Goal: Transaction & Acquisition: Purchase product/service

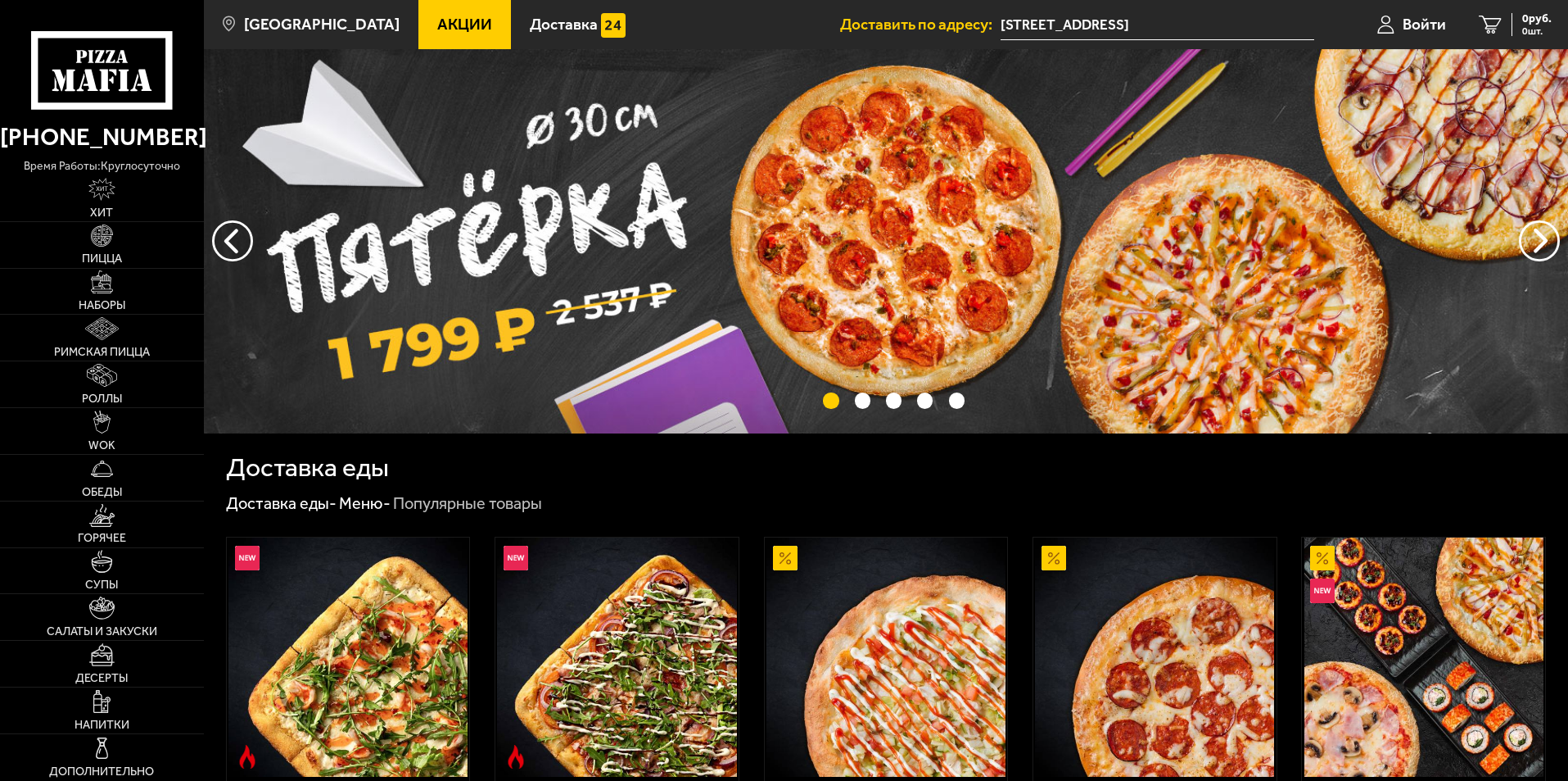
scroll to position [219, 0]
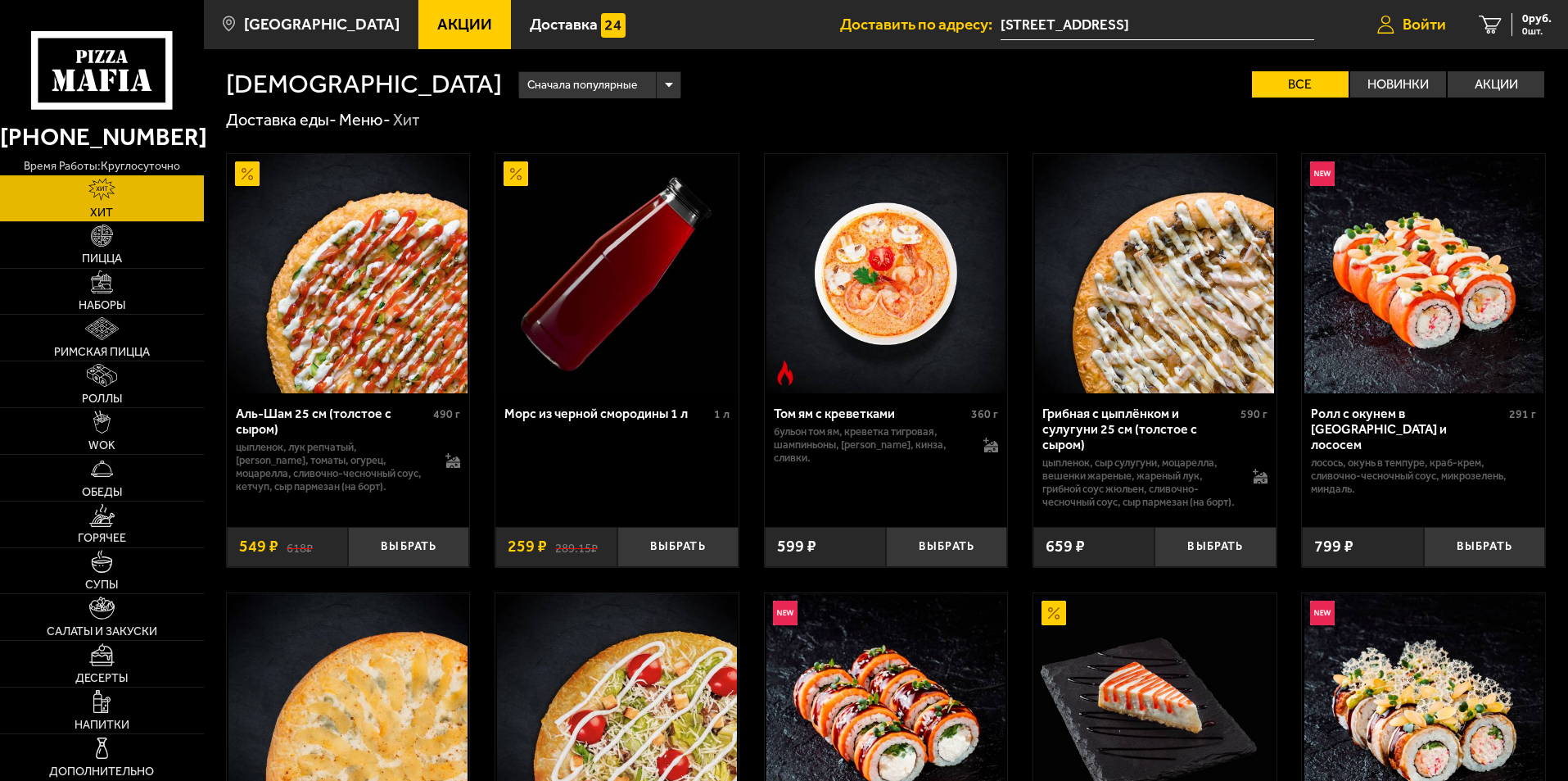
click at [1411, 29] on span "Войти" at bounding box center [1424, 24] width 44 height 15
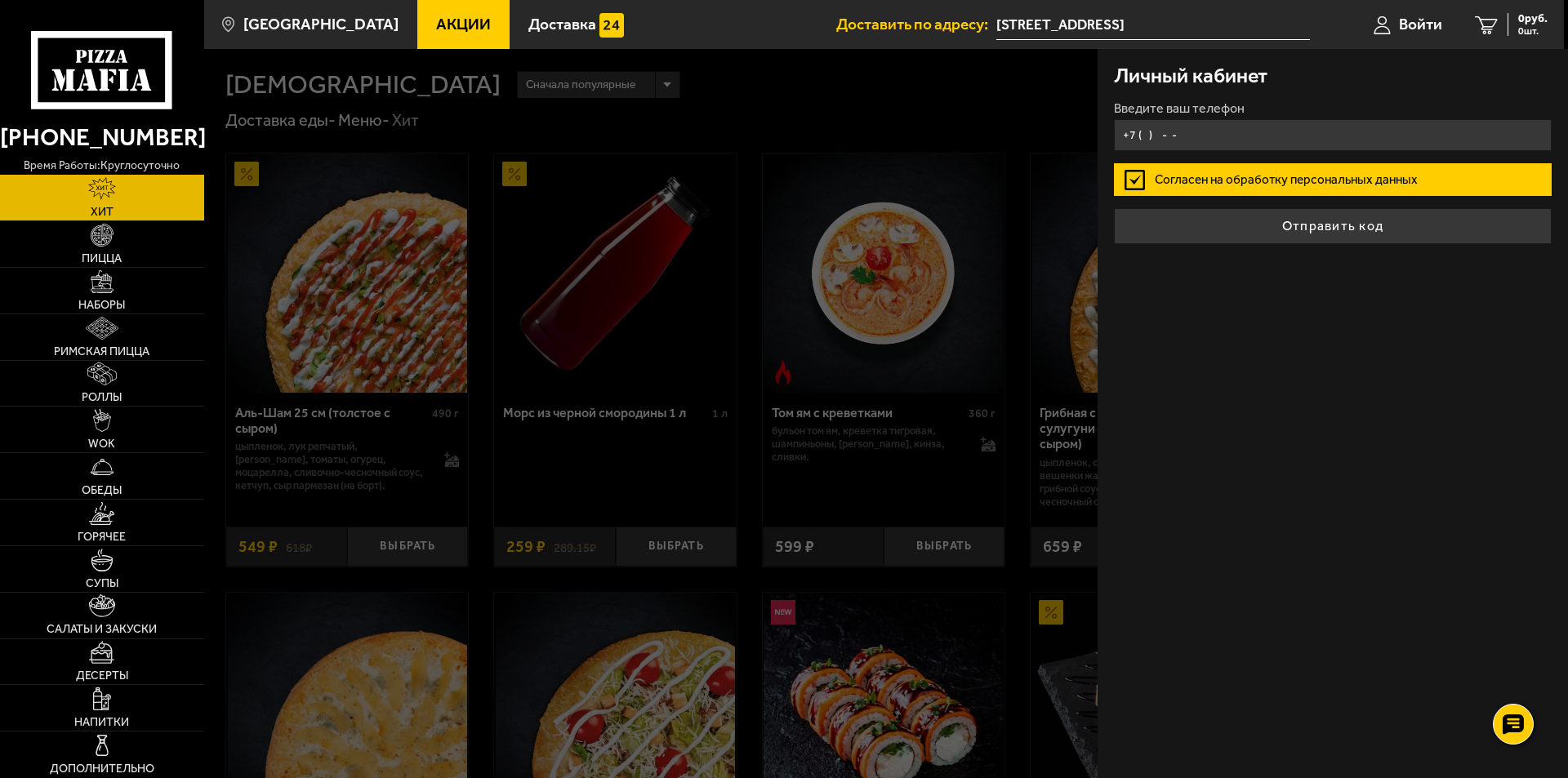
click at [1234, 148] on input "+7 ( ) - -" at bounding box center [1333, 135] width 438 height 32
type input "[PHONE_NUMBER]"
click at [1240, 184] on label "Согласен на обработку персональных данных" at bounding box center [1333, 179] width 438 height 32
click at [0, 0] on input "Согласен на обработку персональных данных" at bounding box center [0, 0] width 0 height 0
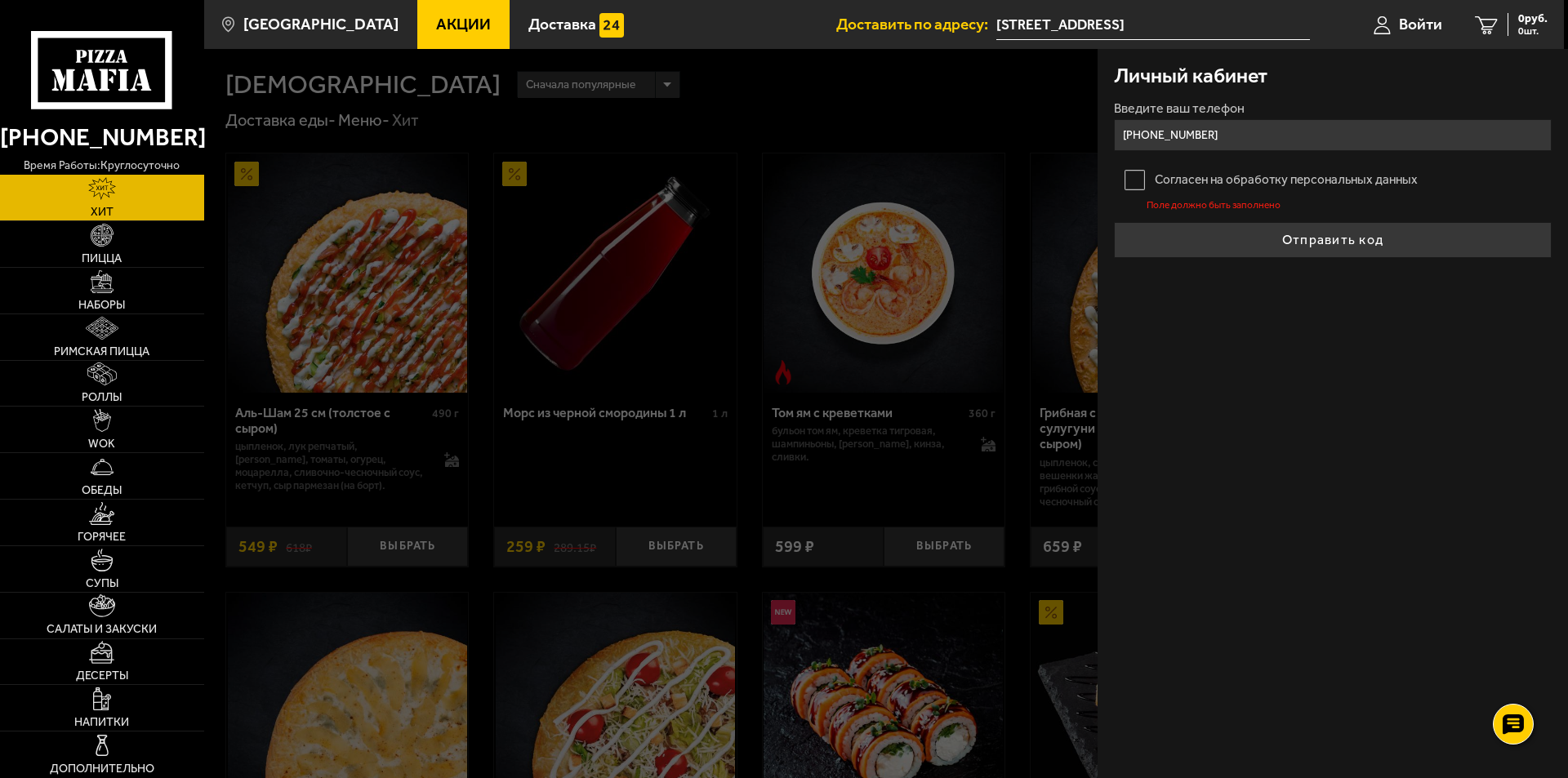
click at [1240, 184] on label "Согласен на обработку персональных данных" at bounding box center [1333, 179] width 438 height 32
click at [0, 0] on input "Согласен на обработку персональных данных" at bounding box center [0, 0] width 0 height 0
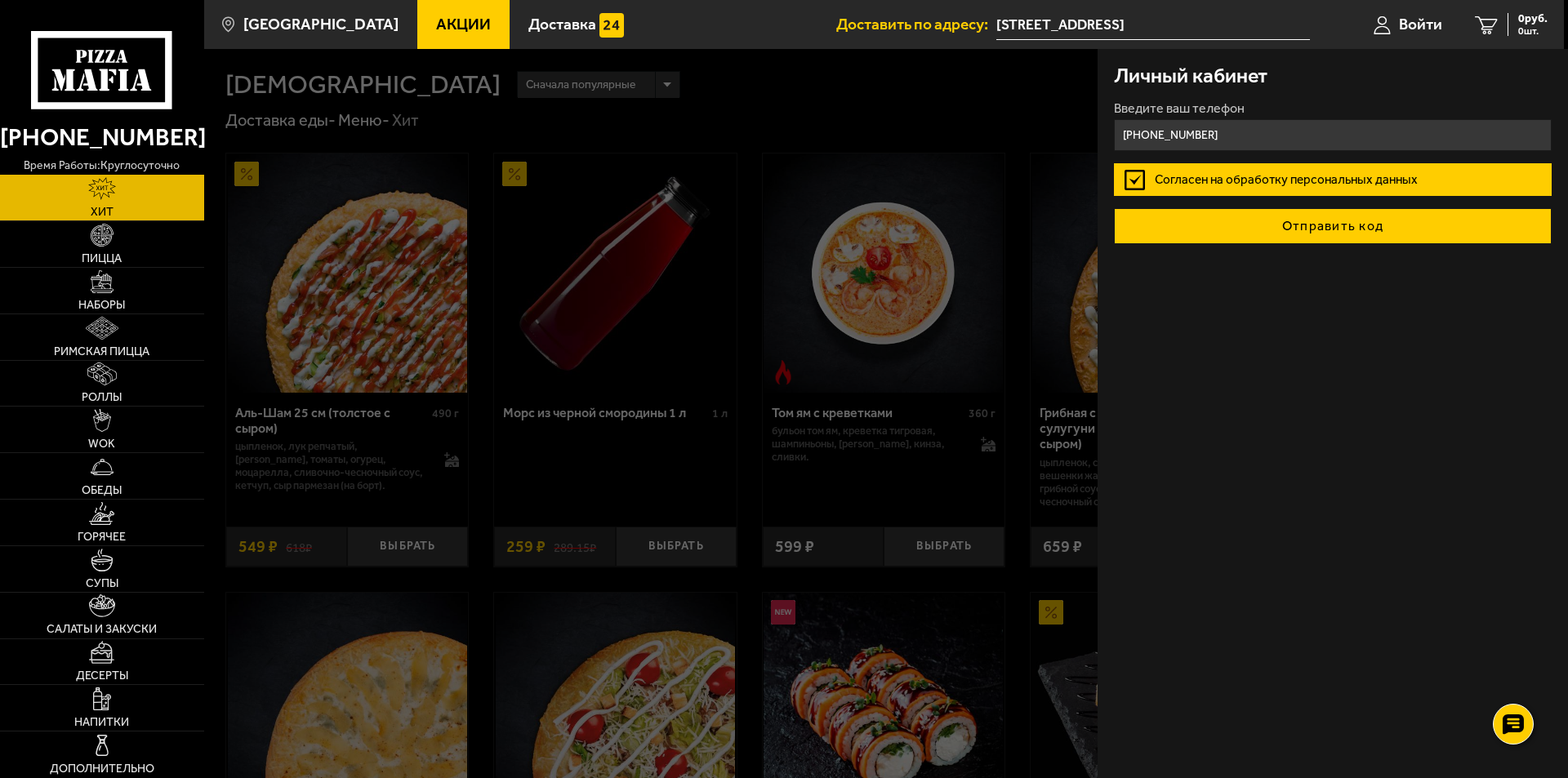
click at [1260, 231] on button "Отправить код" at bounding box center [1333, 226] width 438 height 36
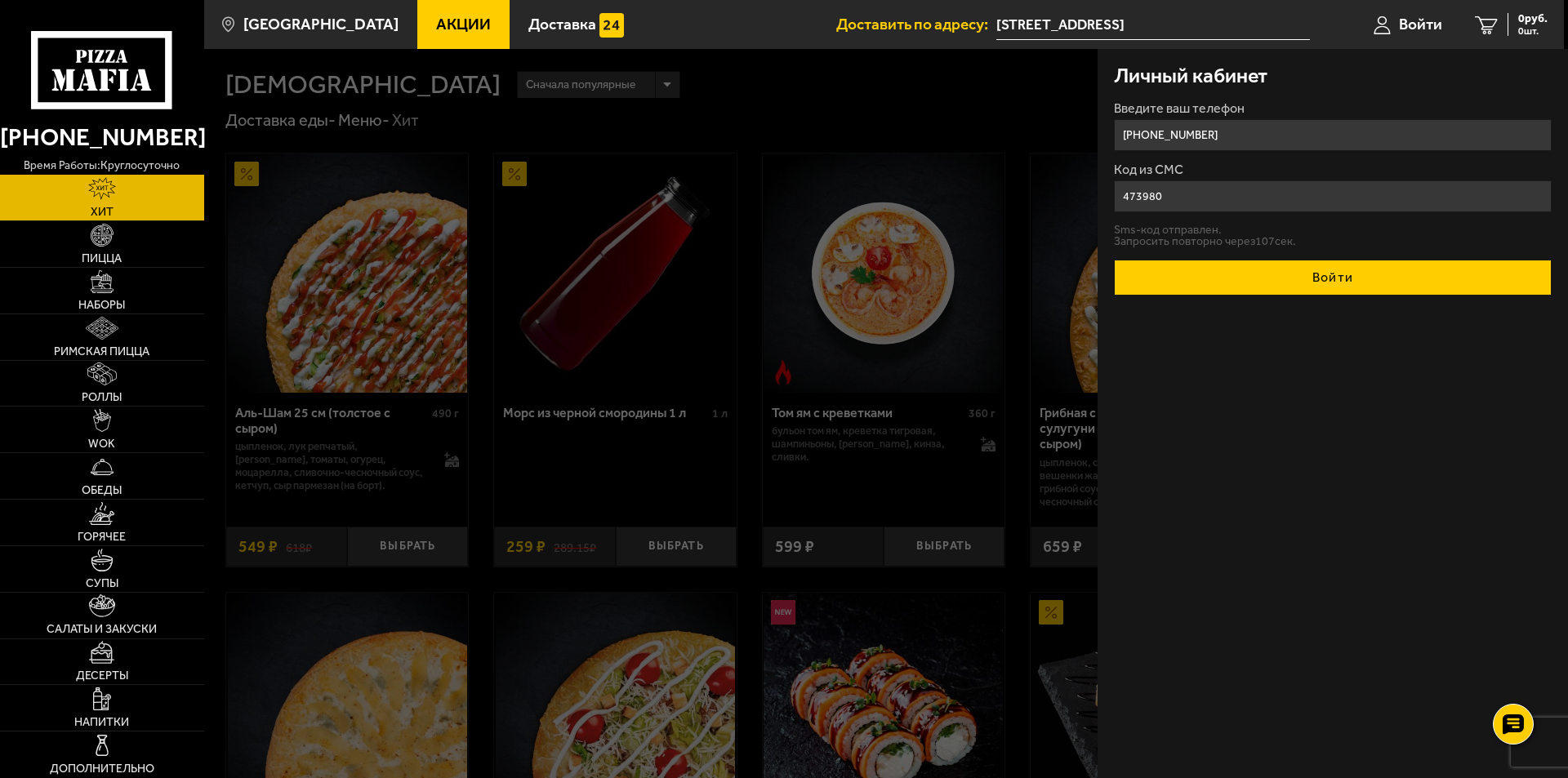
type input "473980"
click at [1223, 281] on button "Войти" at bounding box center [1333, 278] width 438 height 36
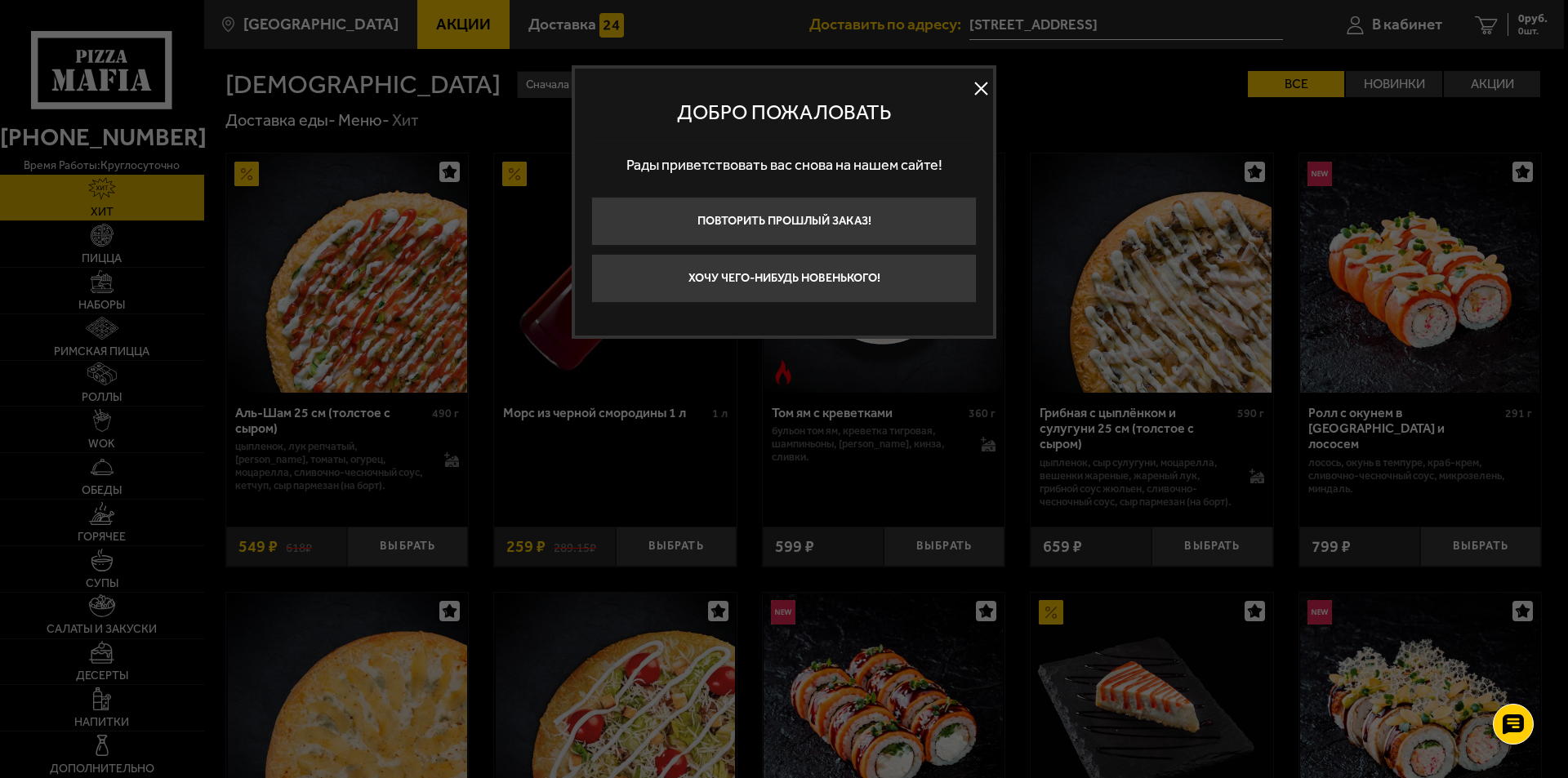
click at [985, 79] on button at bounding box center [981, 89] width 25 height 25
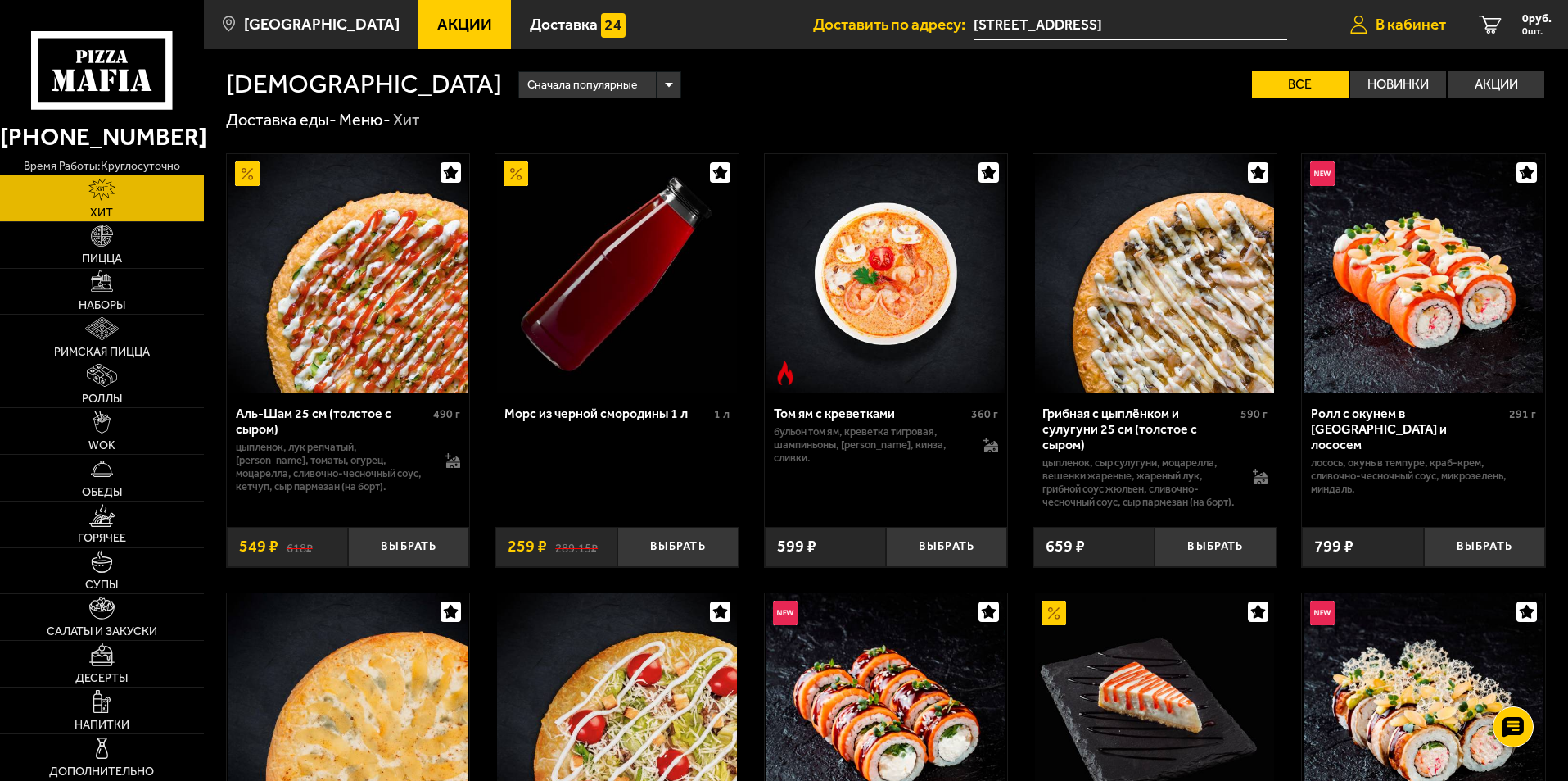
click at [1376, 17] on span "В кабинет" at bounding box center [1411, 24] width 70 height 15
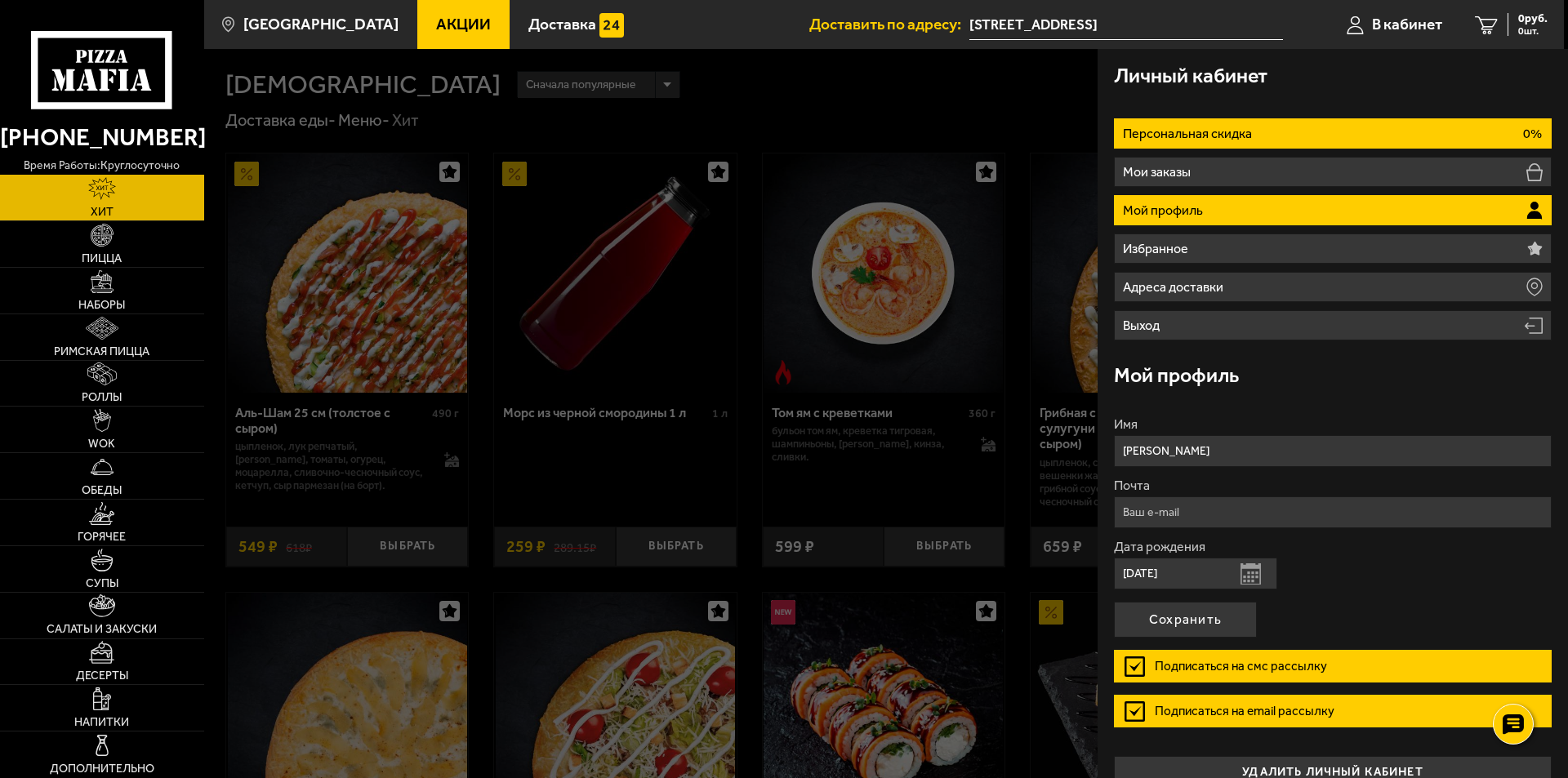
click at [1317, 128] on li "Персональная скидка 0%" at bounding box center [1333, 133] width 438 height 30
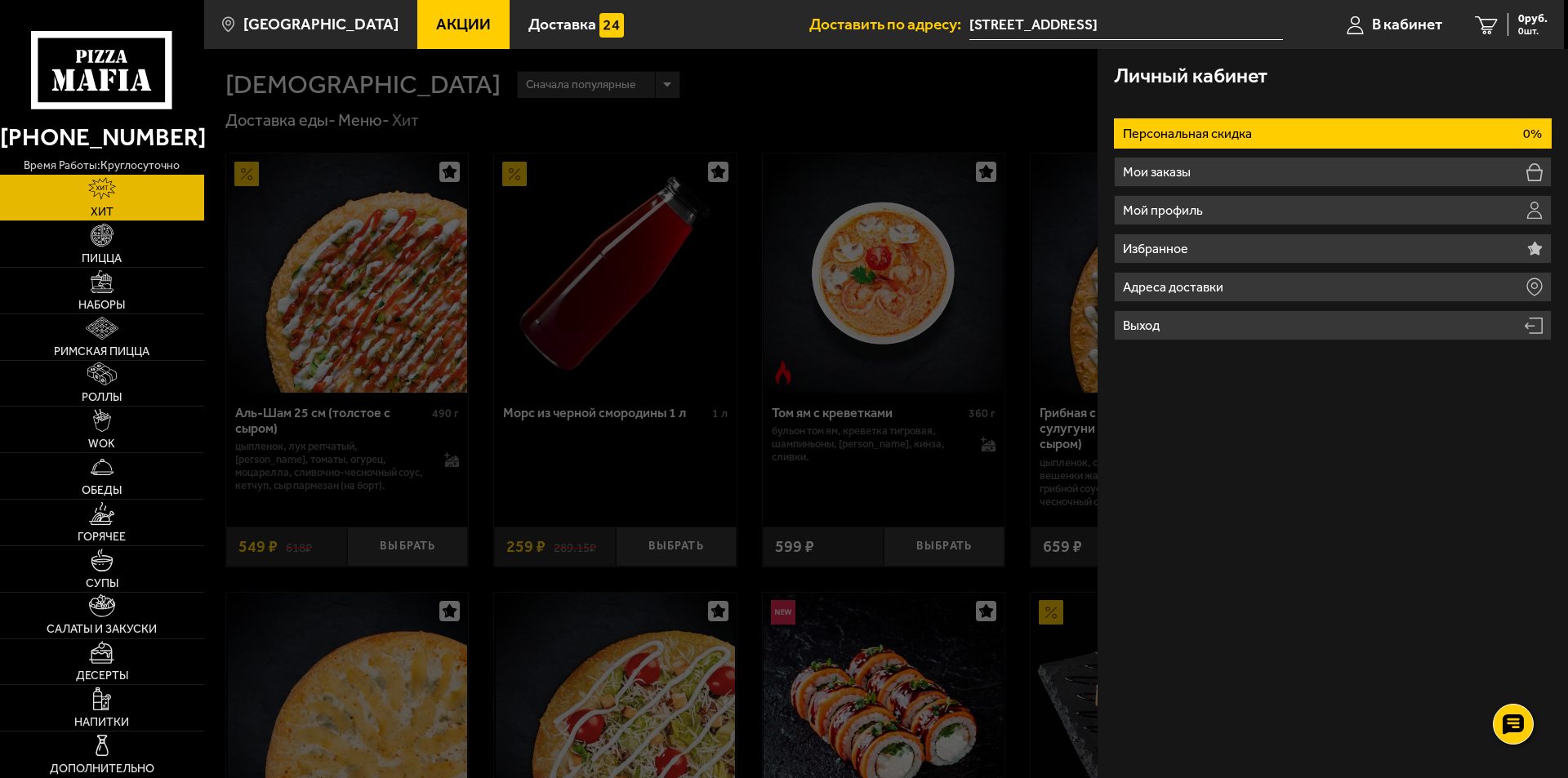
click at [1317, 128] on li "Персональная скидка 0%" at bounding box center [1333, 133] width 438 height 30
click at [109, 301] on span "Наборы" at bounding box center [102, 305] width 46 height 11
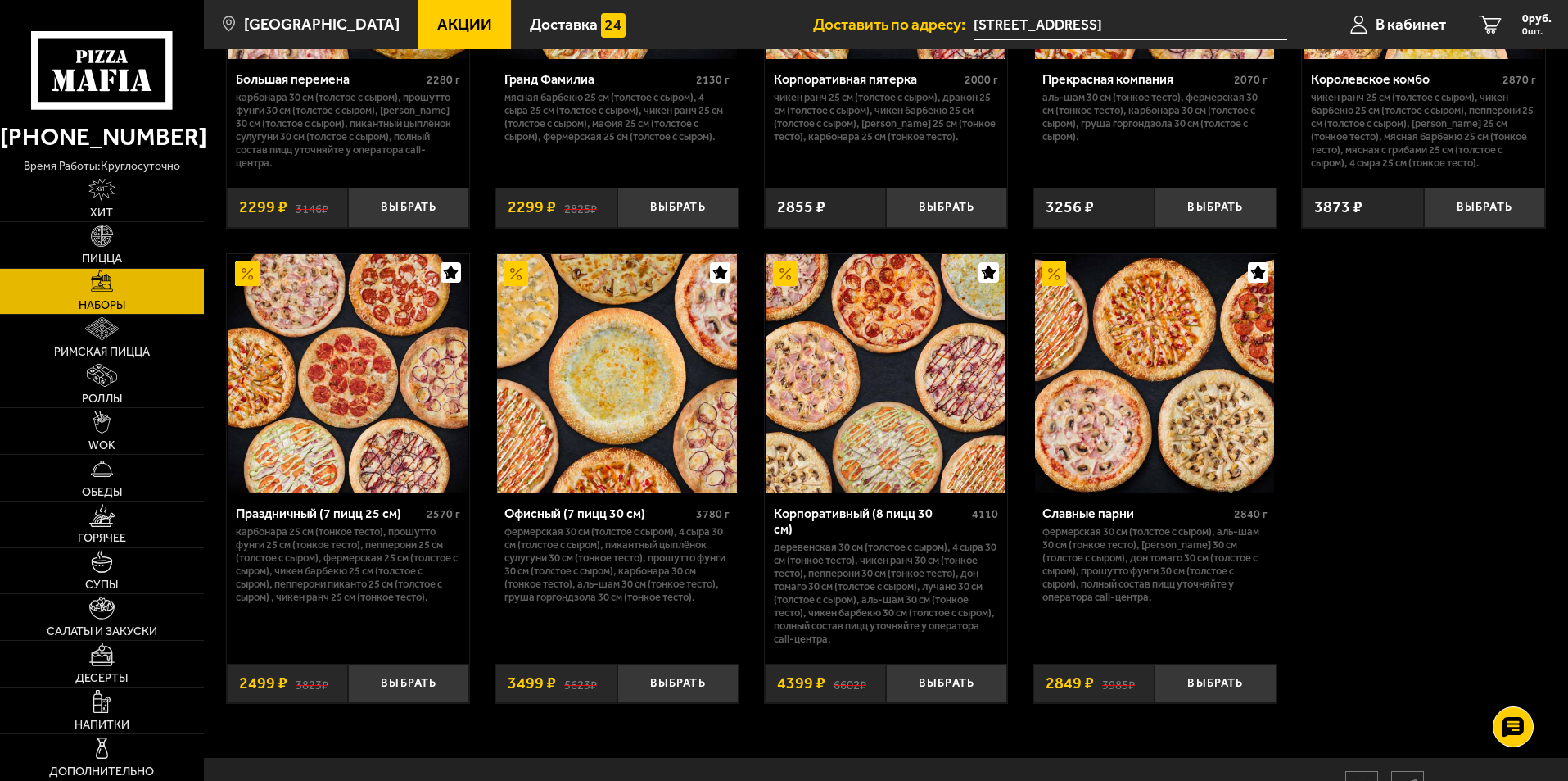
scroll to position [2458, 0]
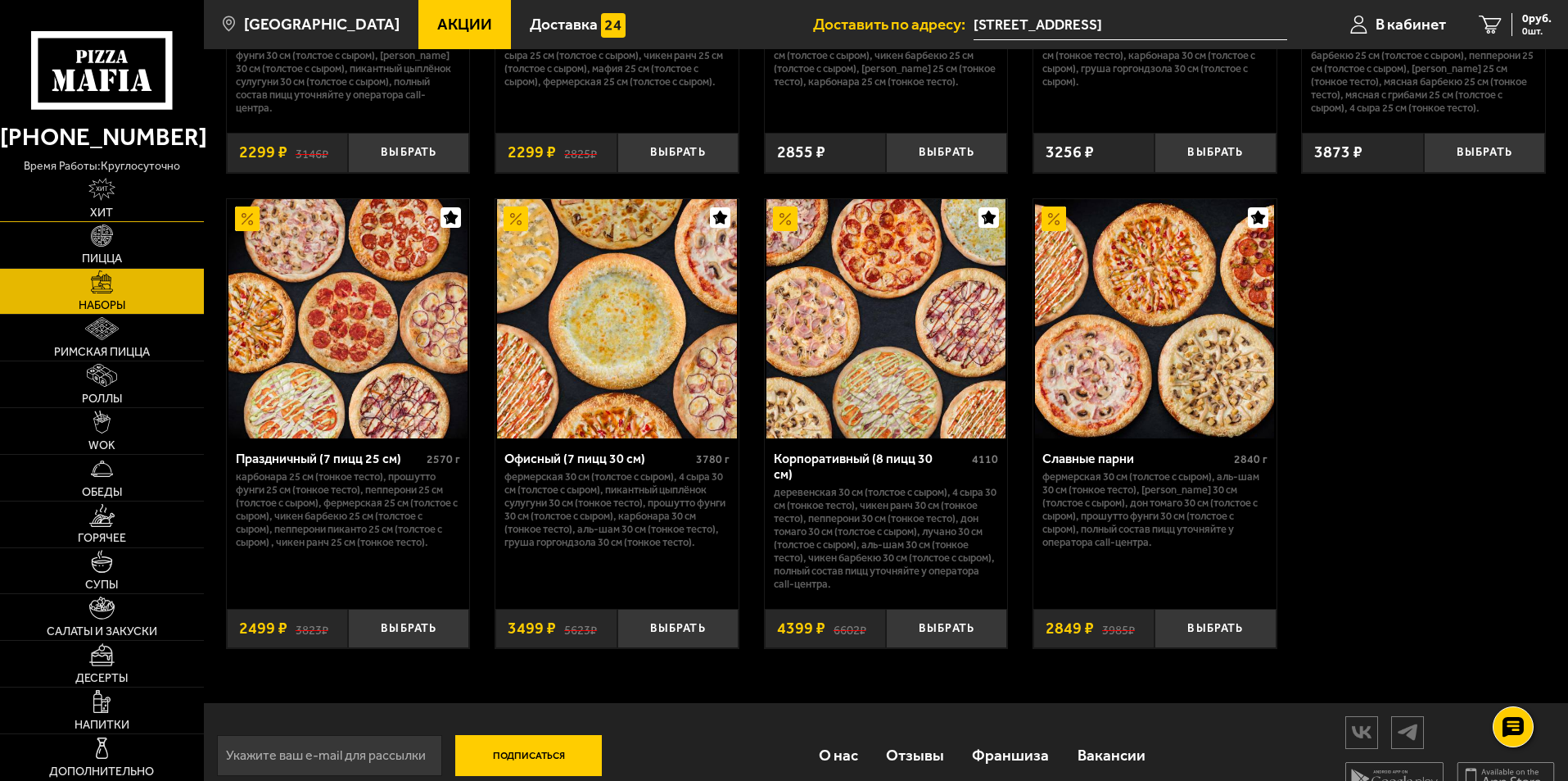
click at [107, 200] on img at bounding box center [102, 189] width 27 height 23
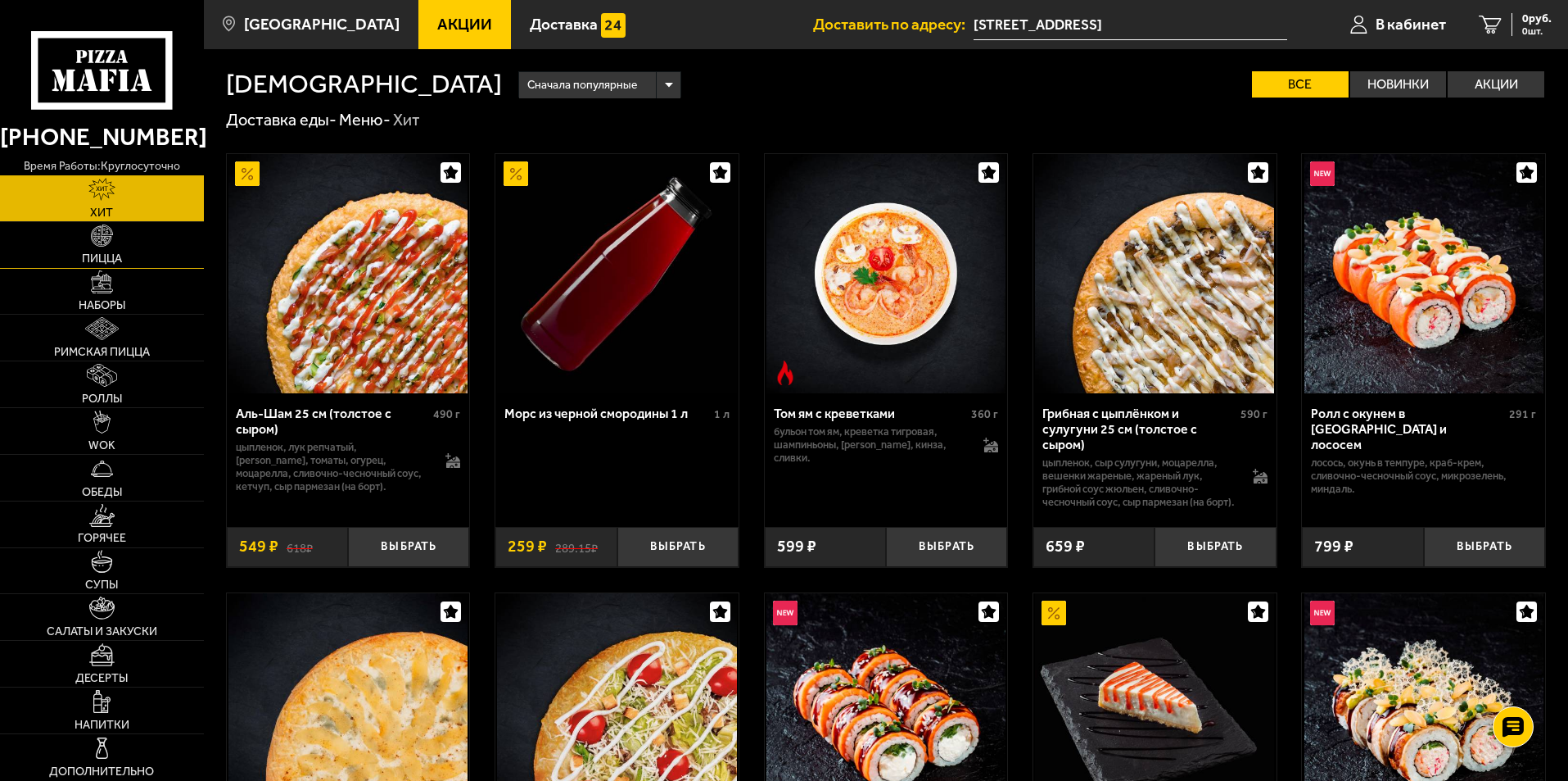
click at [104, 236] on img at bounding box center [102, 236] width 23 height 23
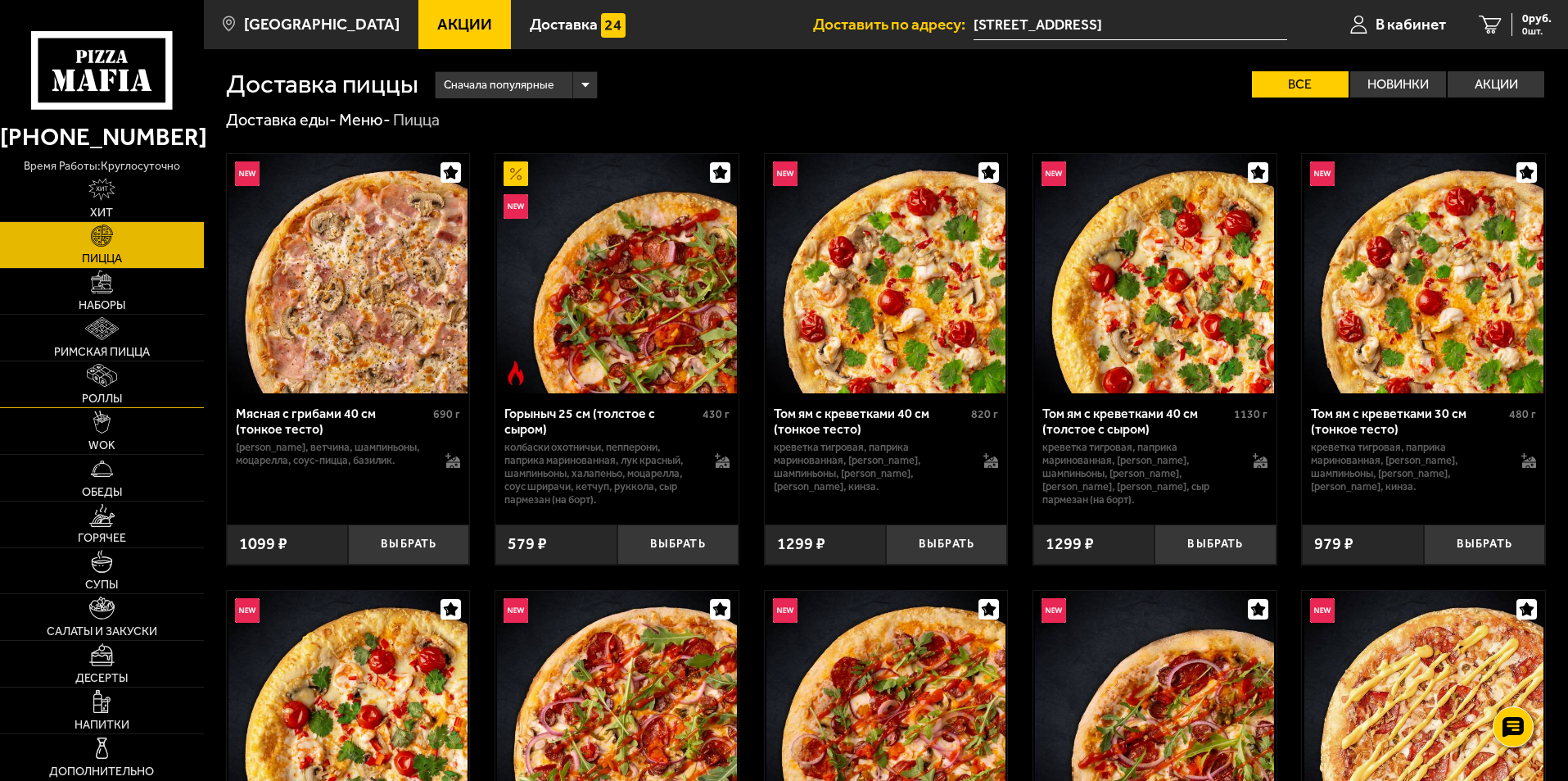
click at [134, 364] on link "Роллы" at bounding box center [102, 385] width 204 height 46
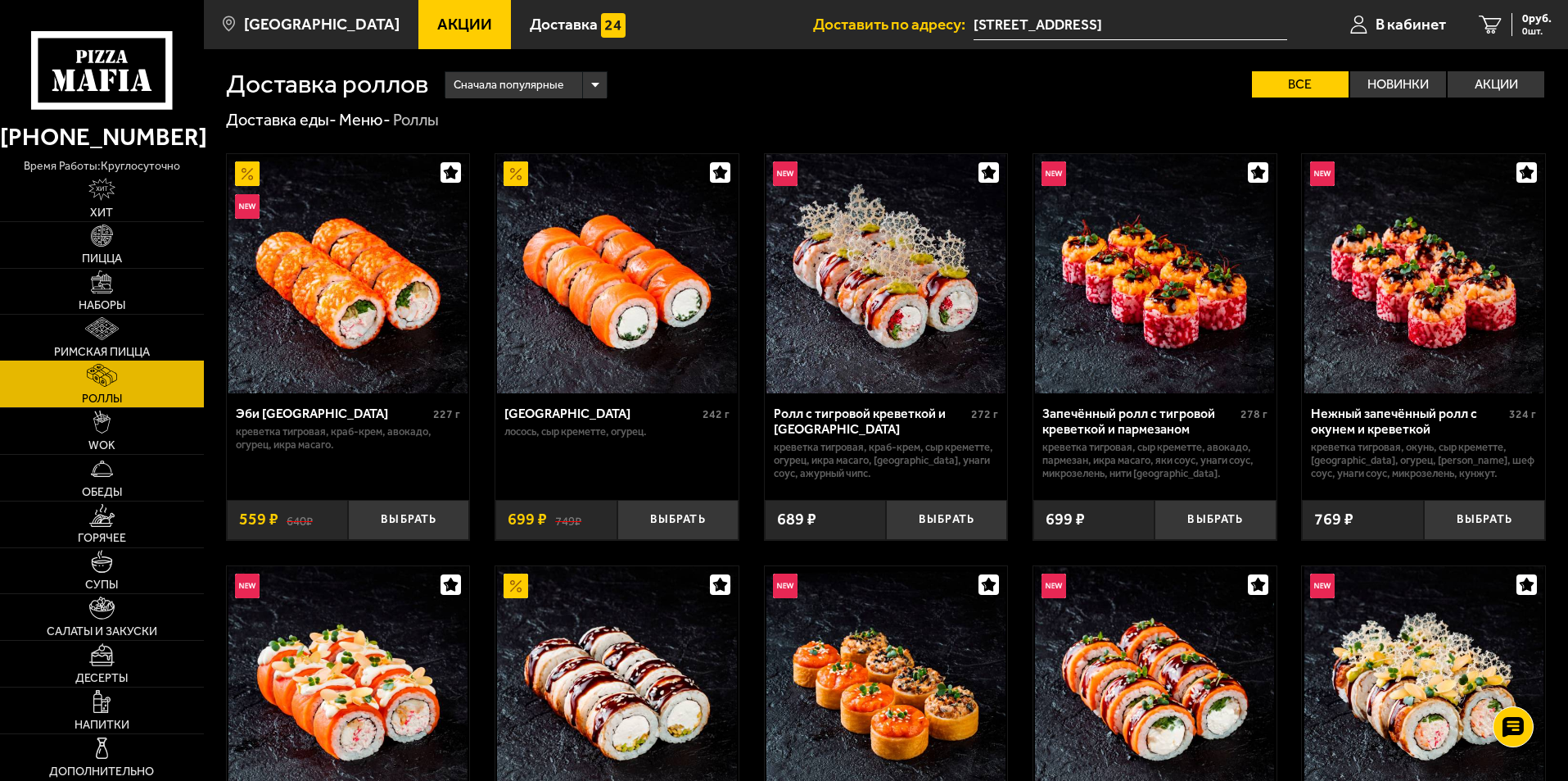
click at [133, 336] on link "Римская пицца" at bounding box center [102, 338] width 204 height 46
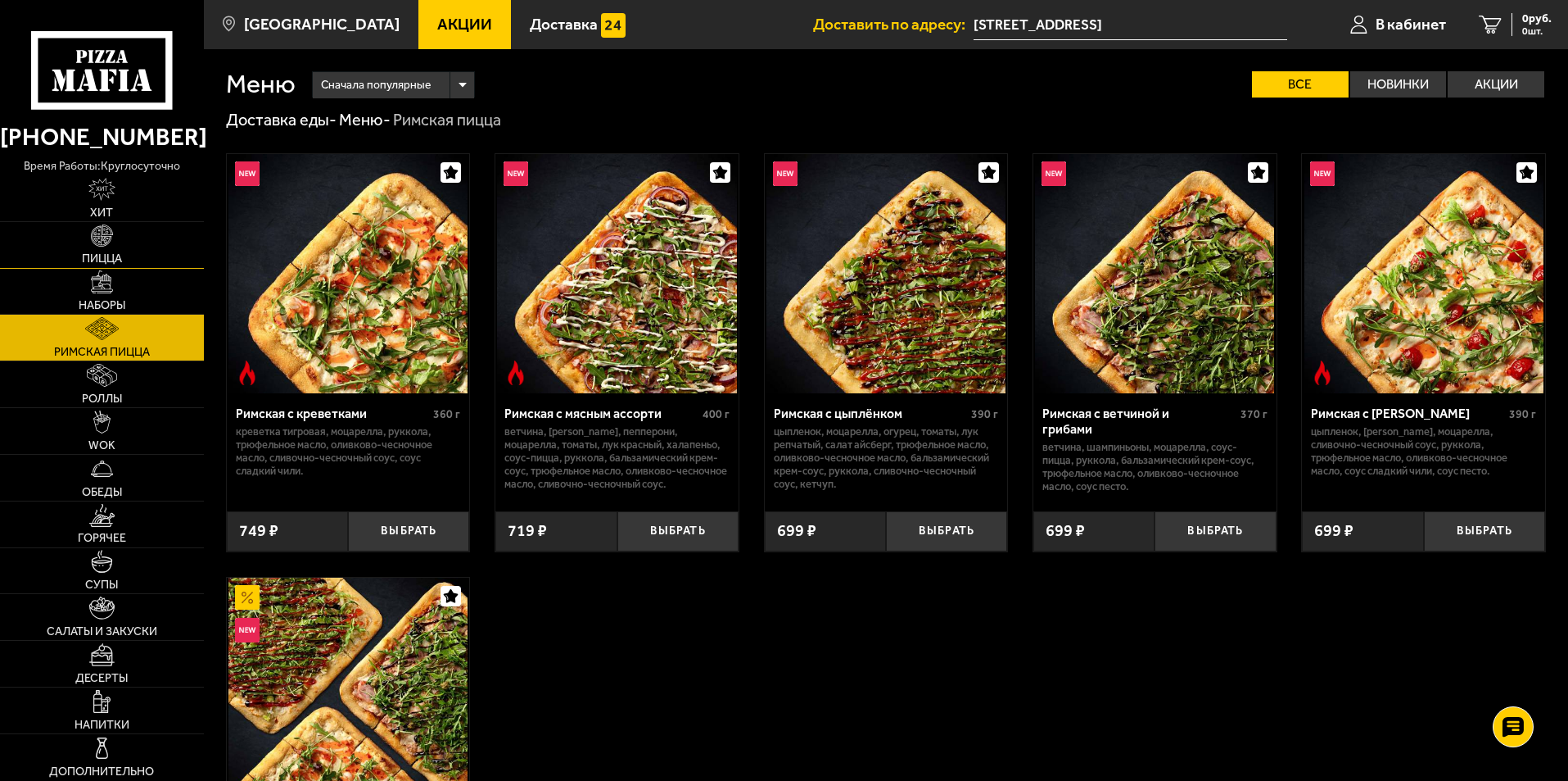
click at [69, 246] on link "Пицца" at bounding box center [102, 245] width 204 height 46
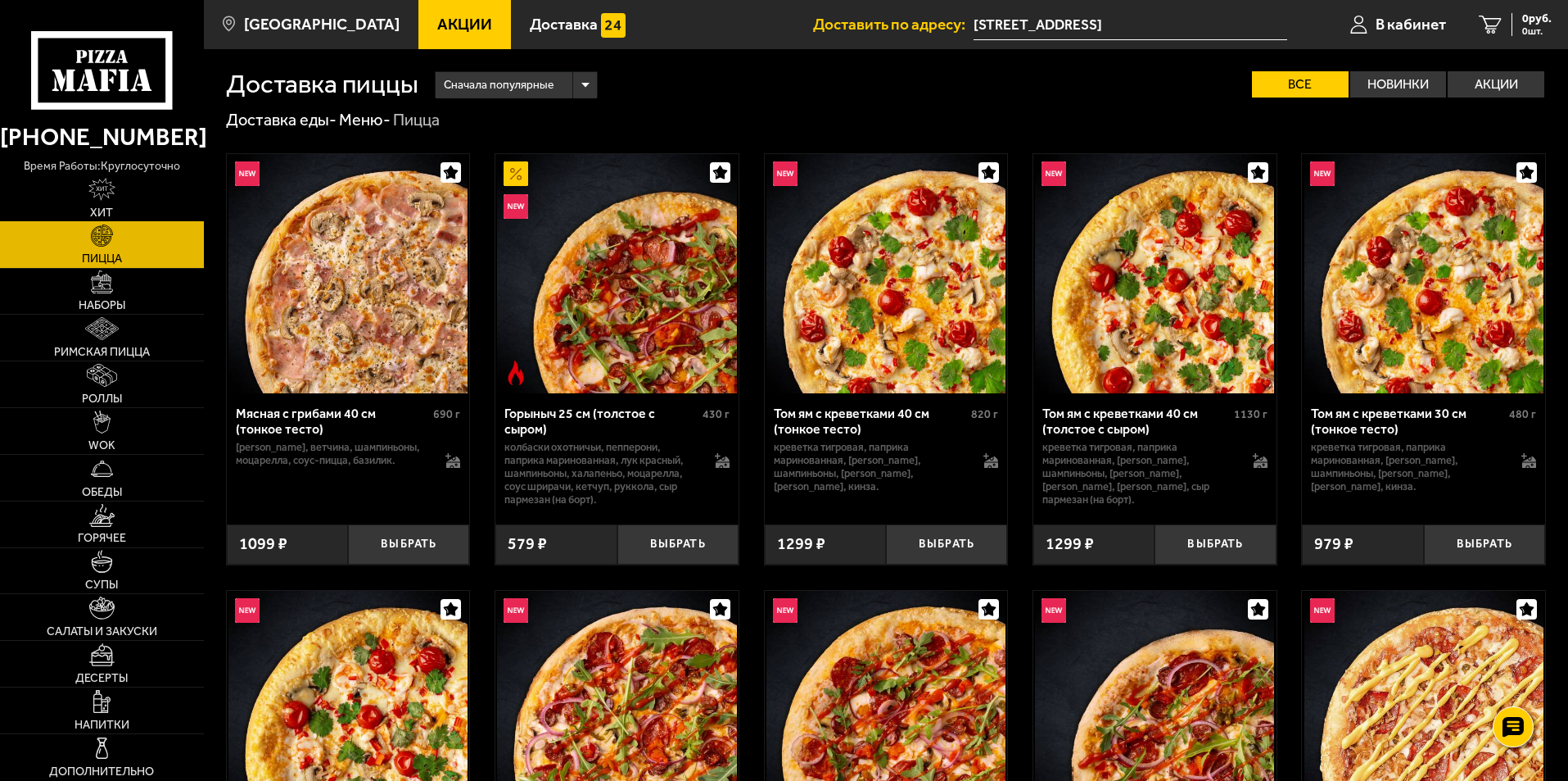
click at [102, 199] on img at bounding box center [102, 189] width 27 height 23
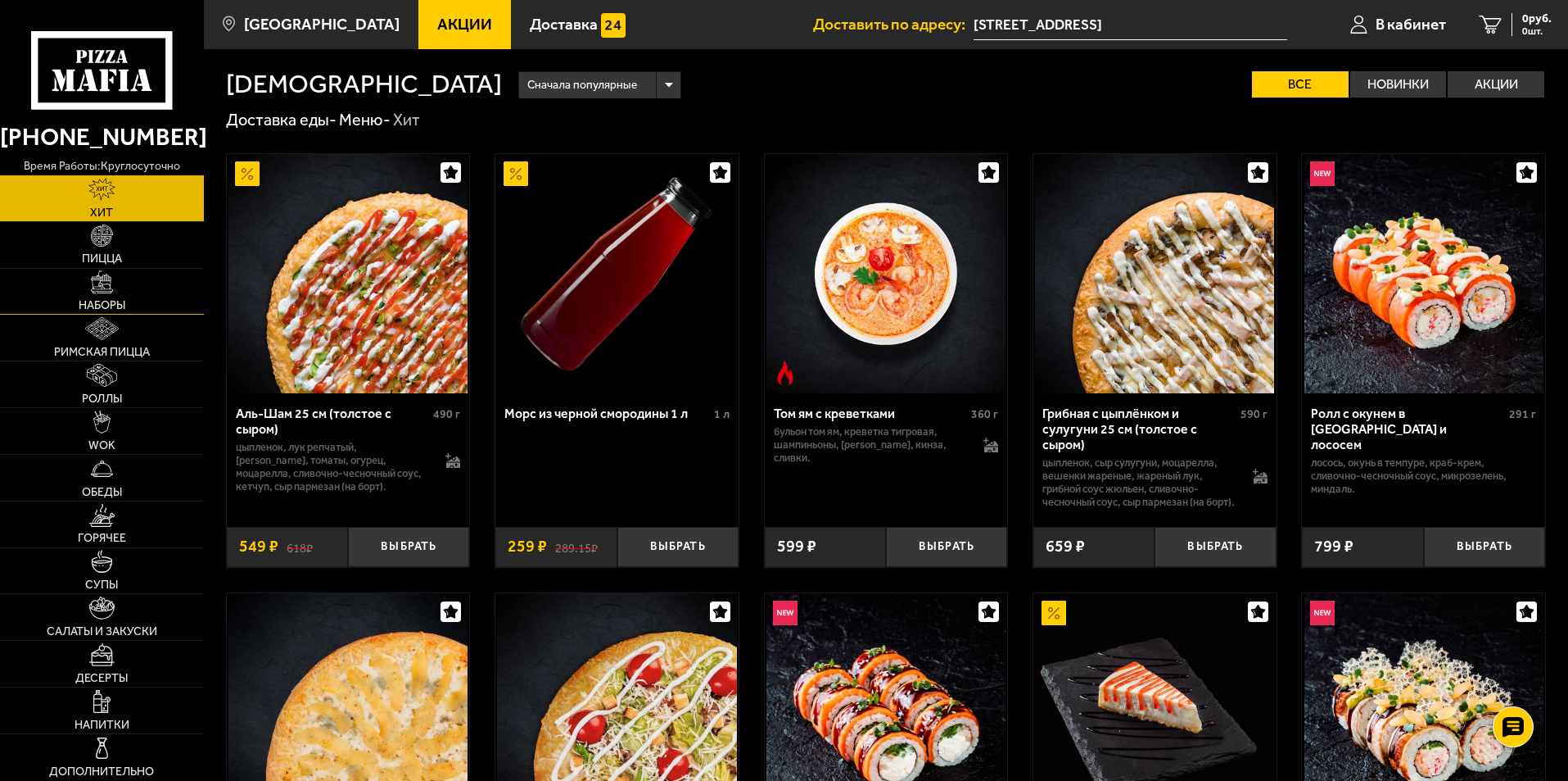
click at [116, 276] on link "Наборы" at bounding box center [102, 292] width 204 height 46
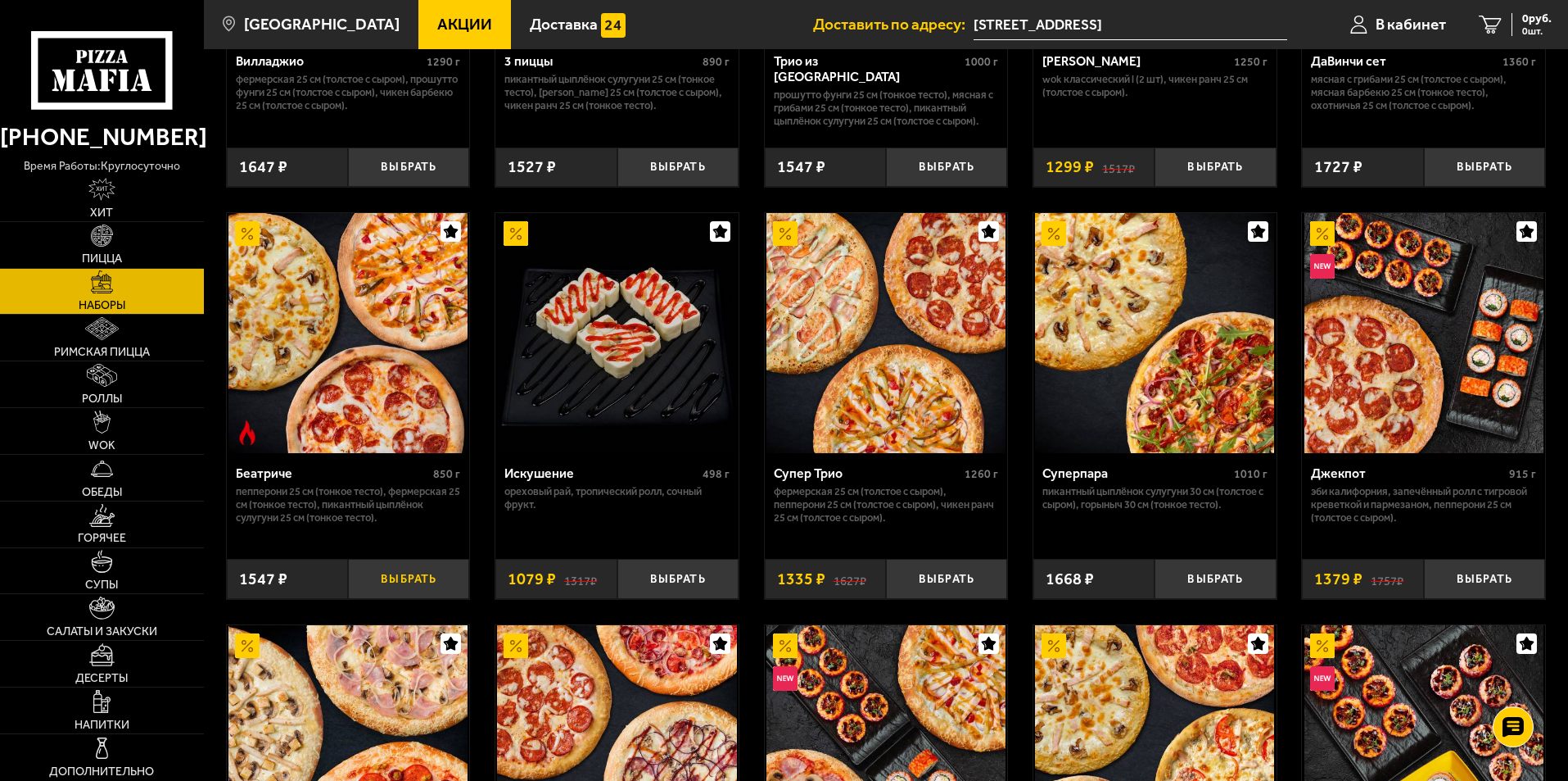
scroll to position [1038, 0]
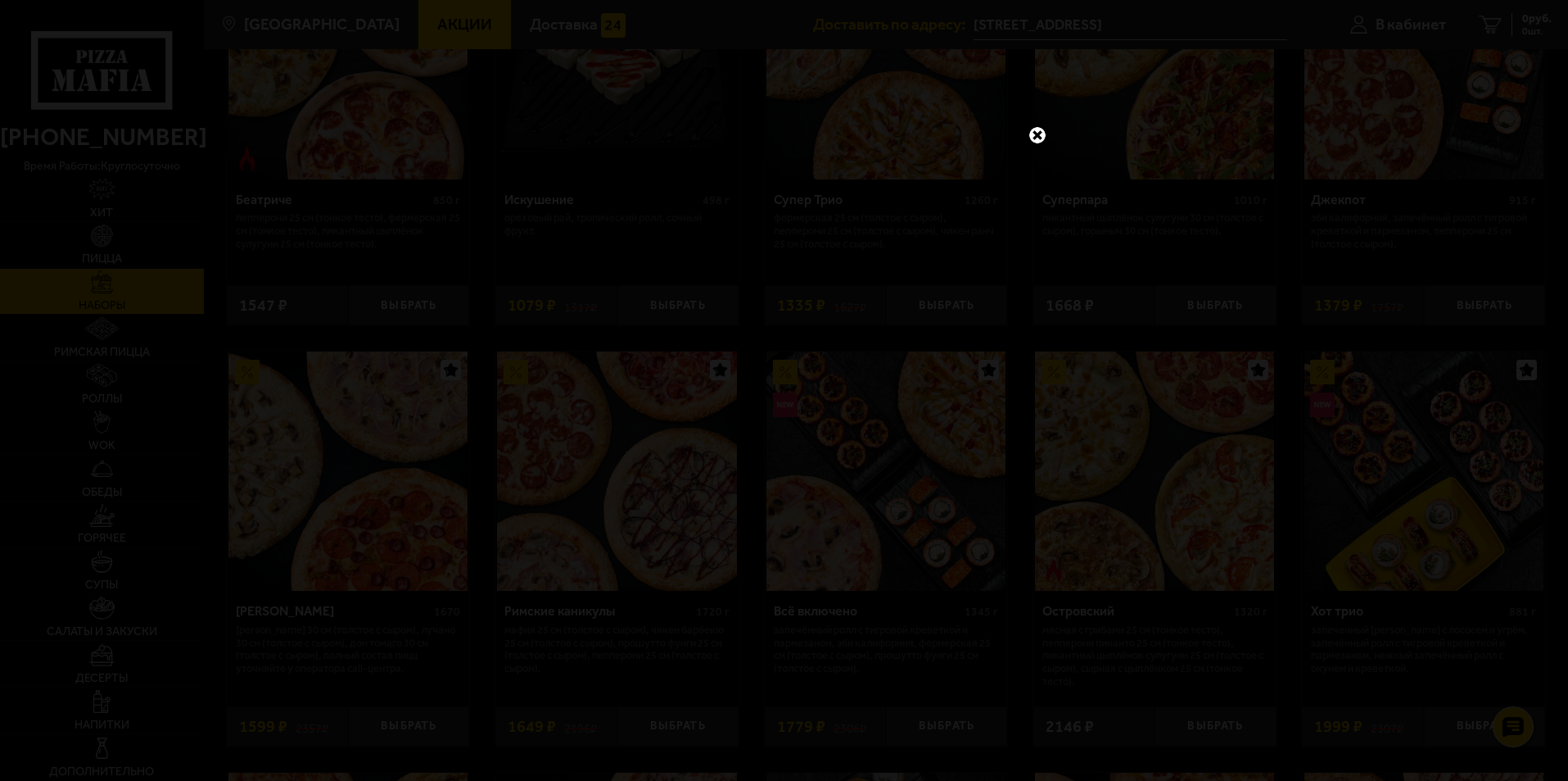
click at [1038, 130] on link at bounding box center [1038, 135] width 21 height 21
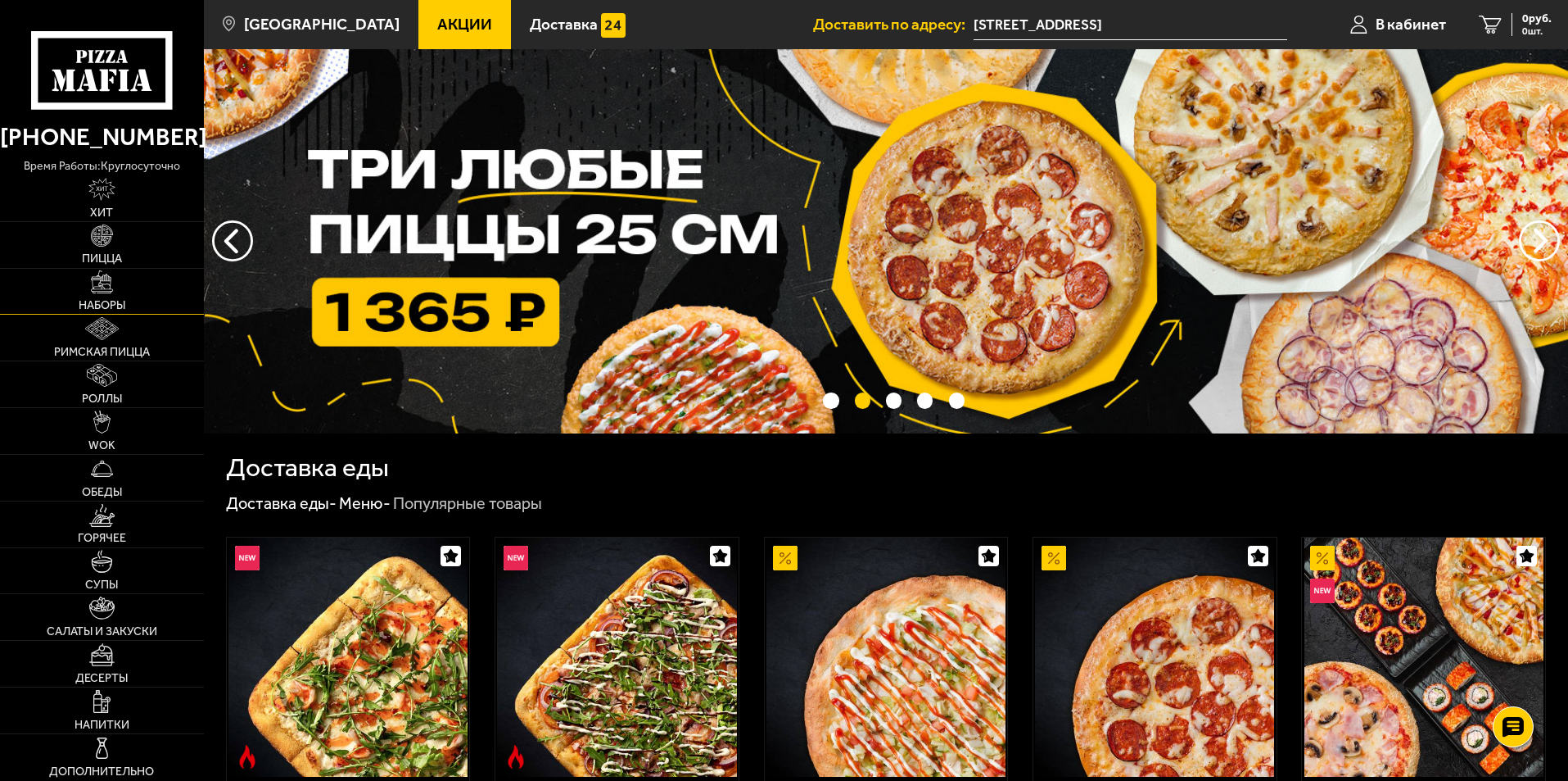
click at [109, 301] on span "Наборы" at bounding box center [102, 305] width 46 height 11
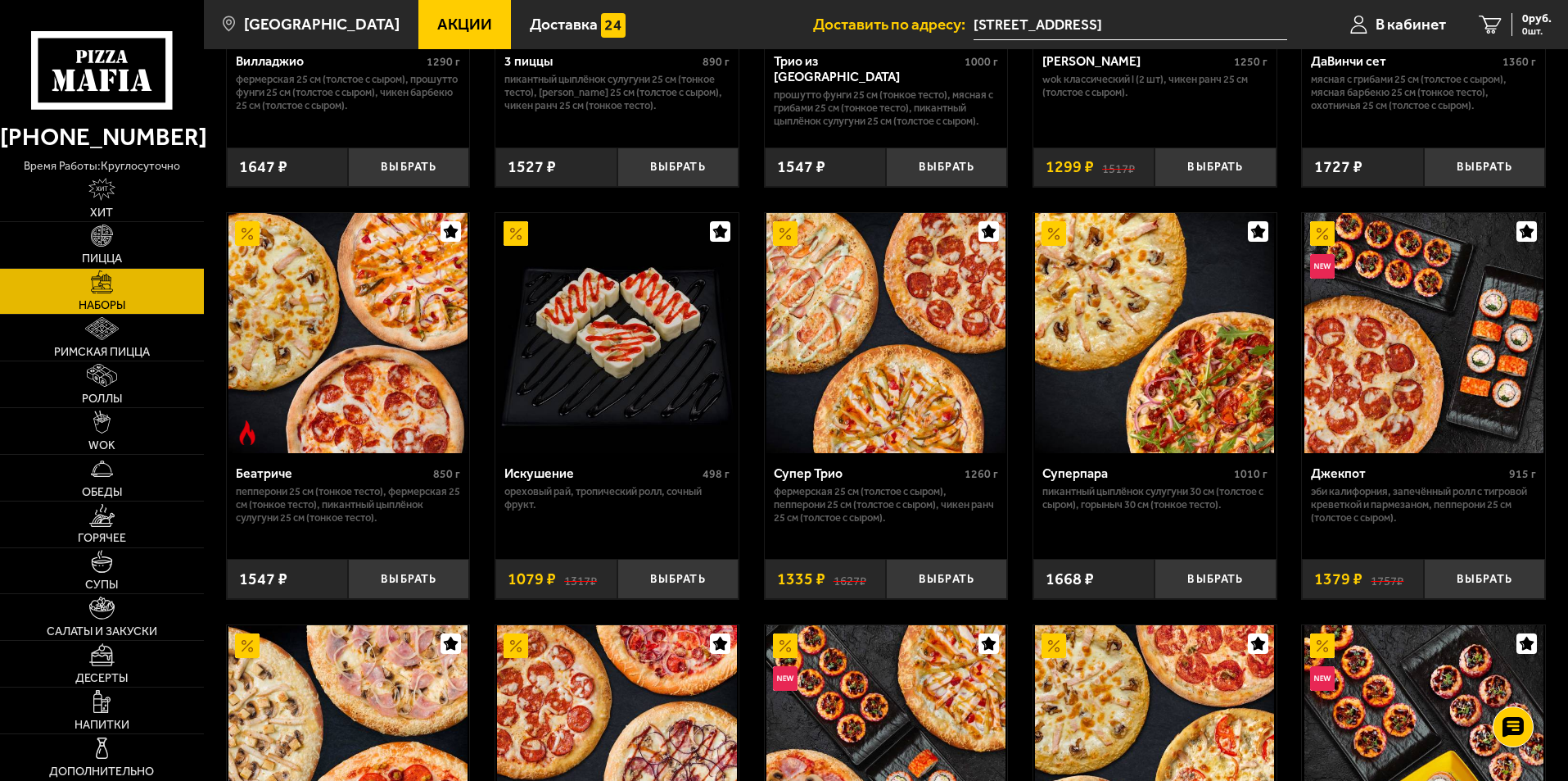
scroll to position [874, 0]
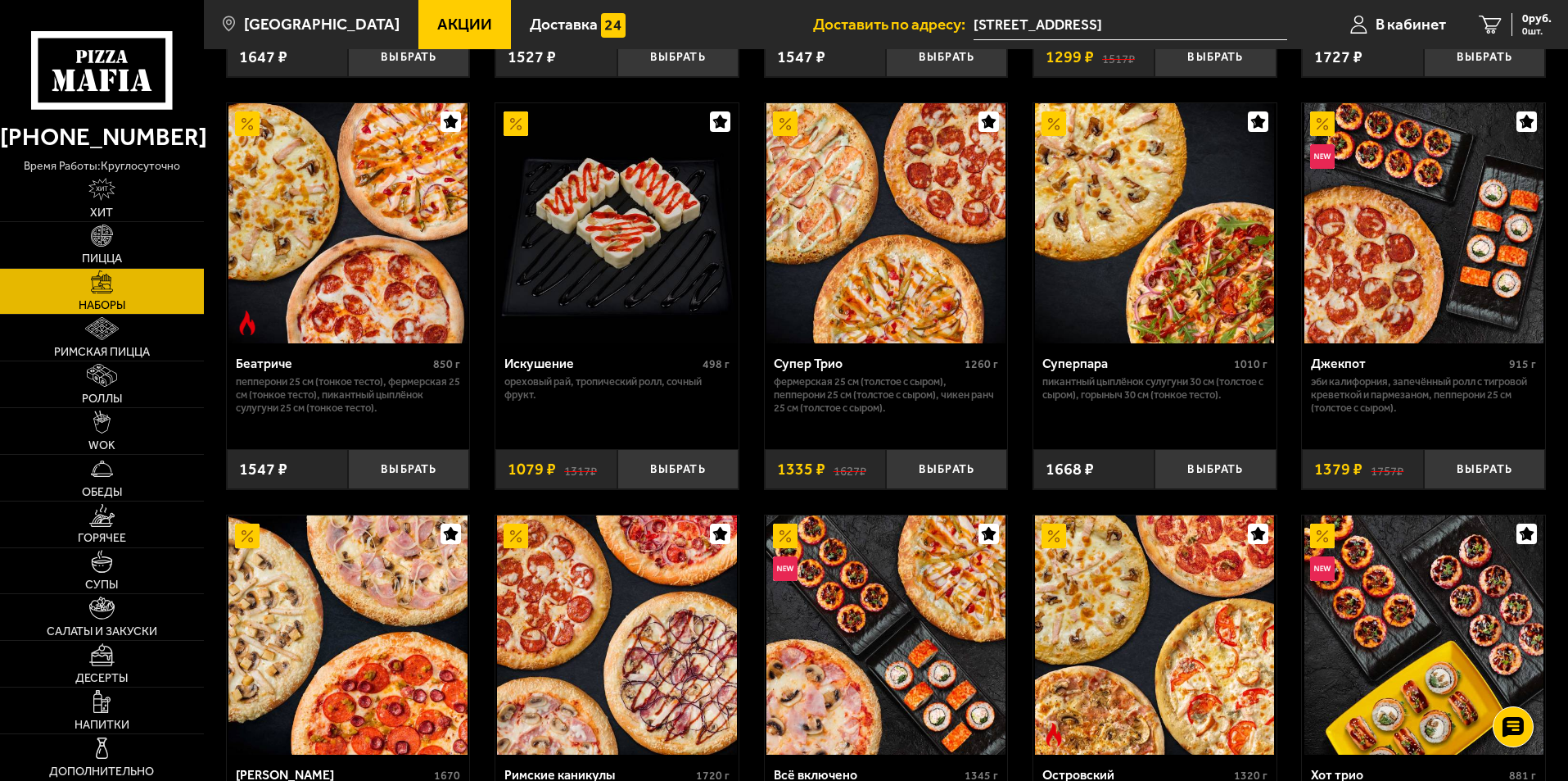
click at [366, 239] on img at bounding box center [348, 222] width 239 height 239
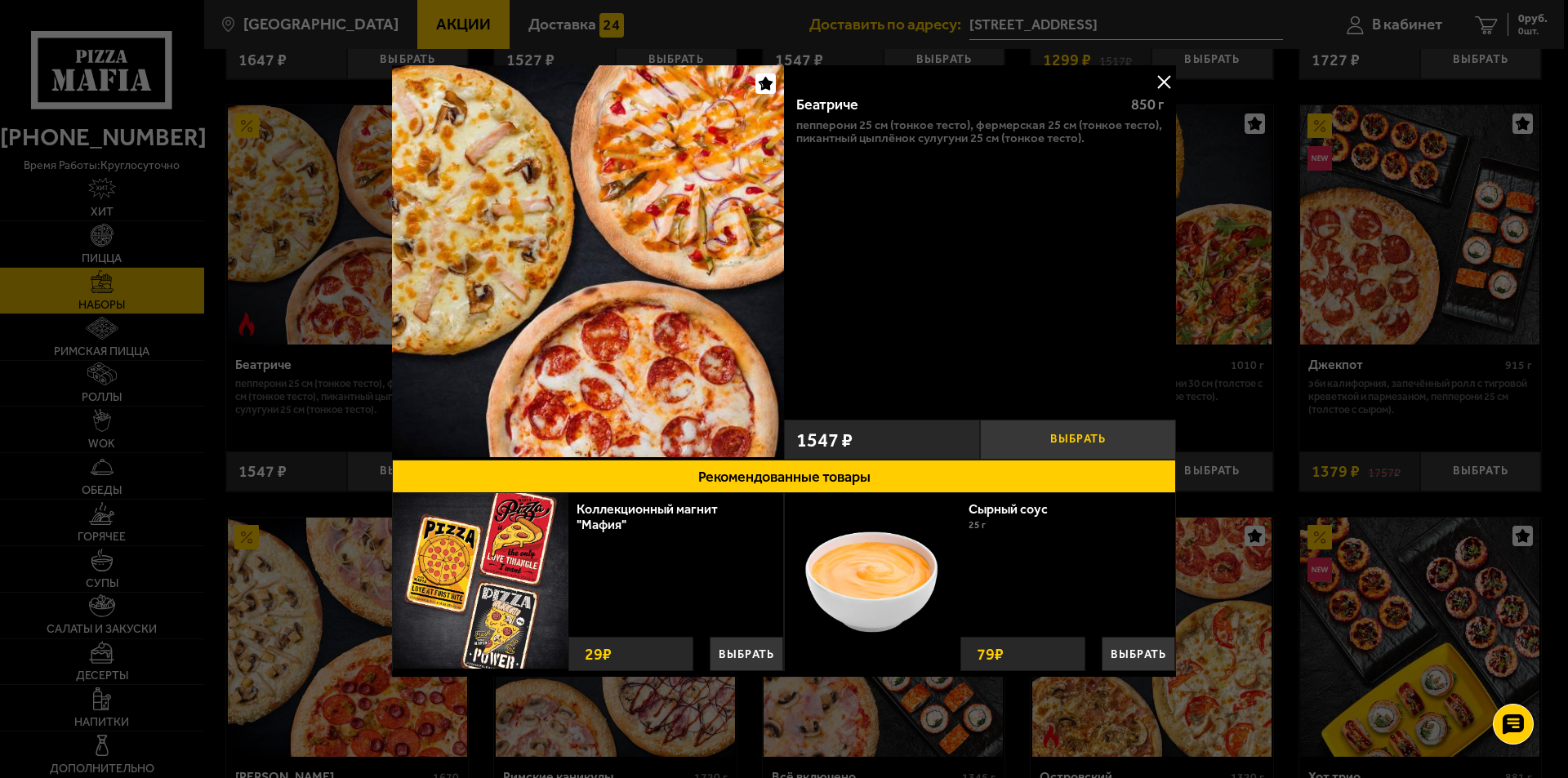
click at [1089, 434] on button "Выбрать" at bounding box center [1078, 439] width 196 height 40
click at [1155, 77] on button at bounding box center [1164, 81] width 25 height 25
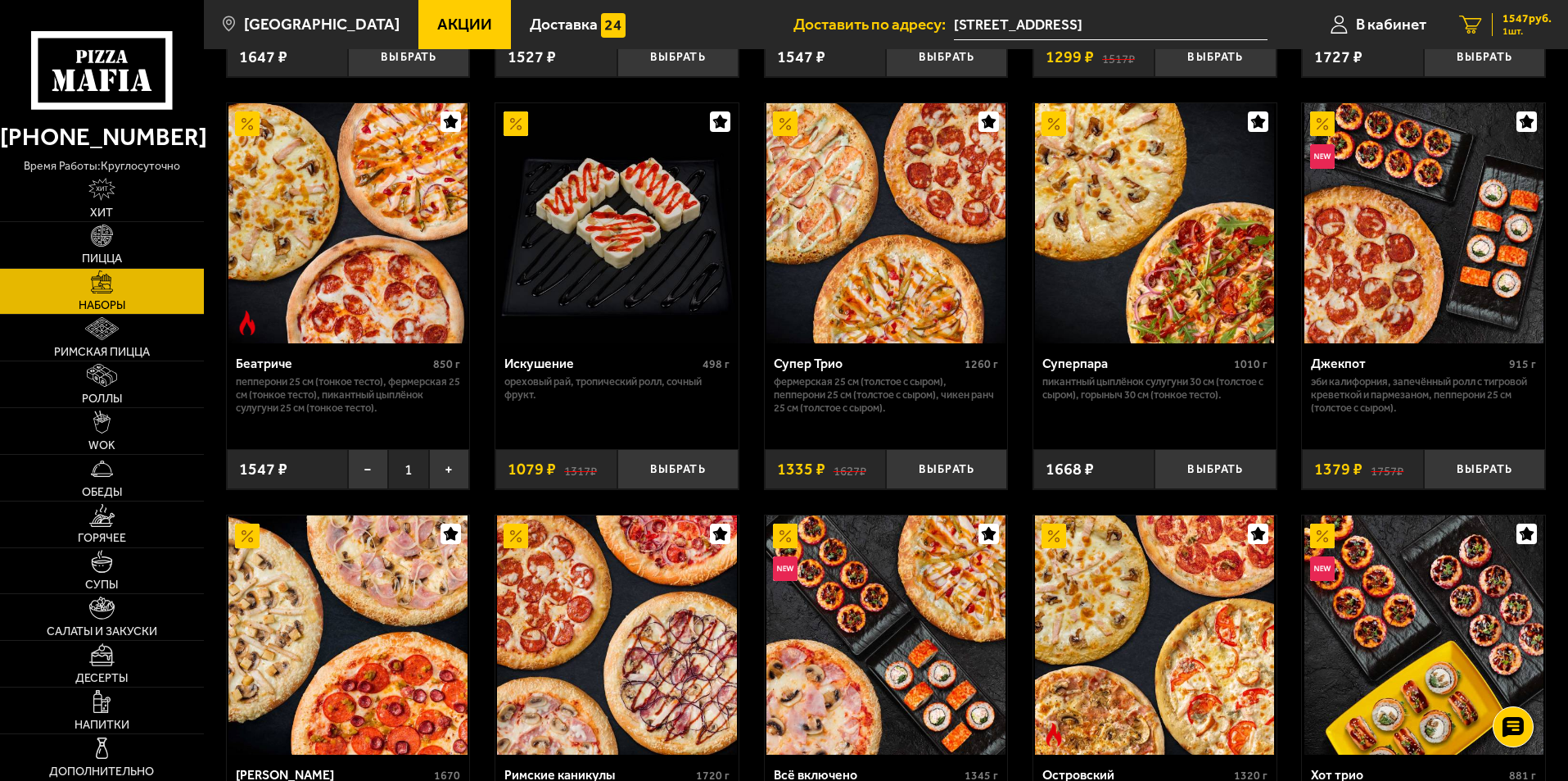
click at [1503, 23] on span "1547 руб." at bounding box center [1527, 18] width 49 height 11
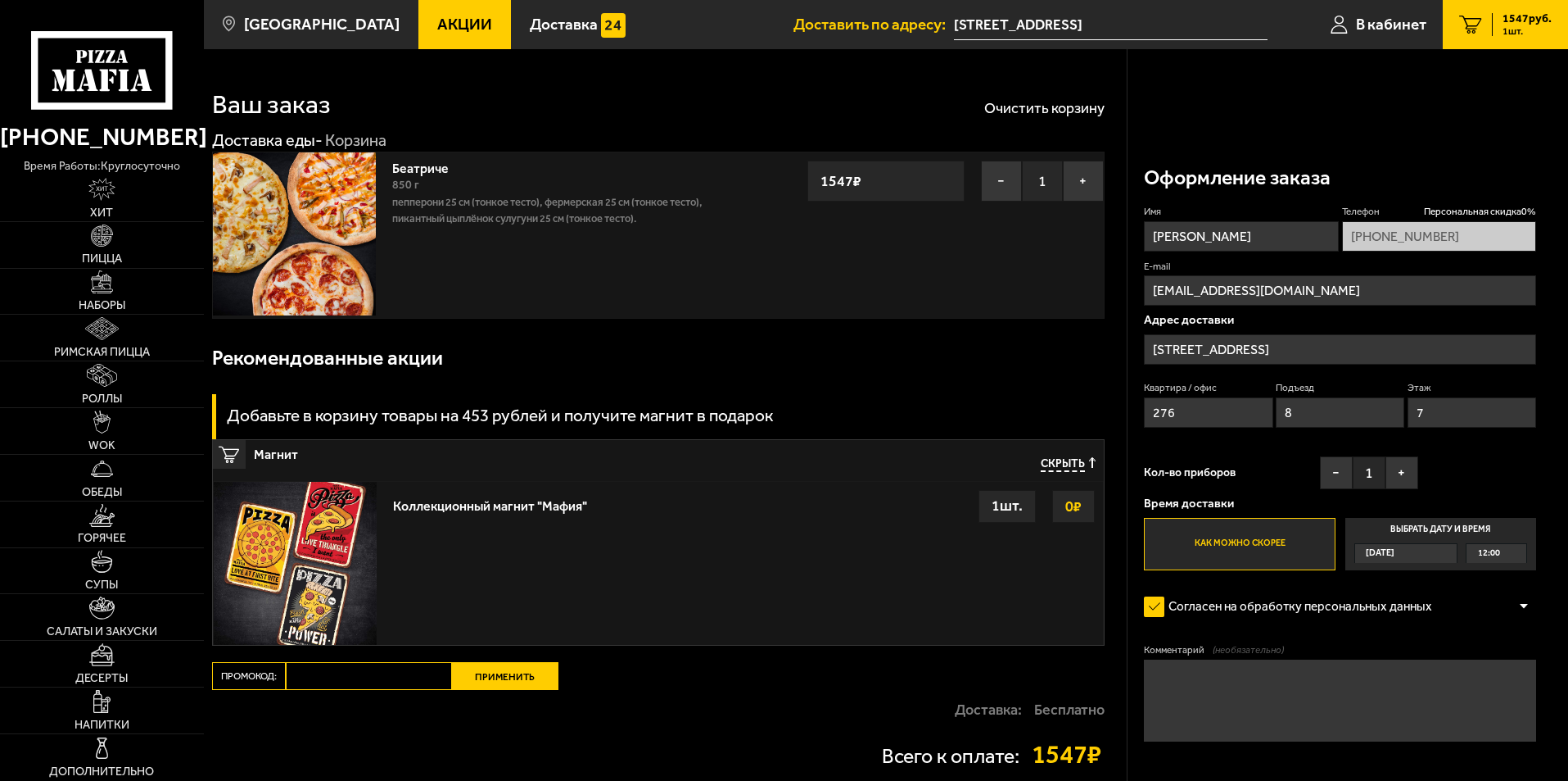
scroll to position [164, 0]
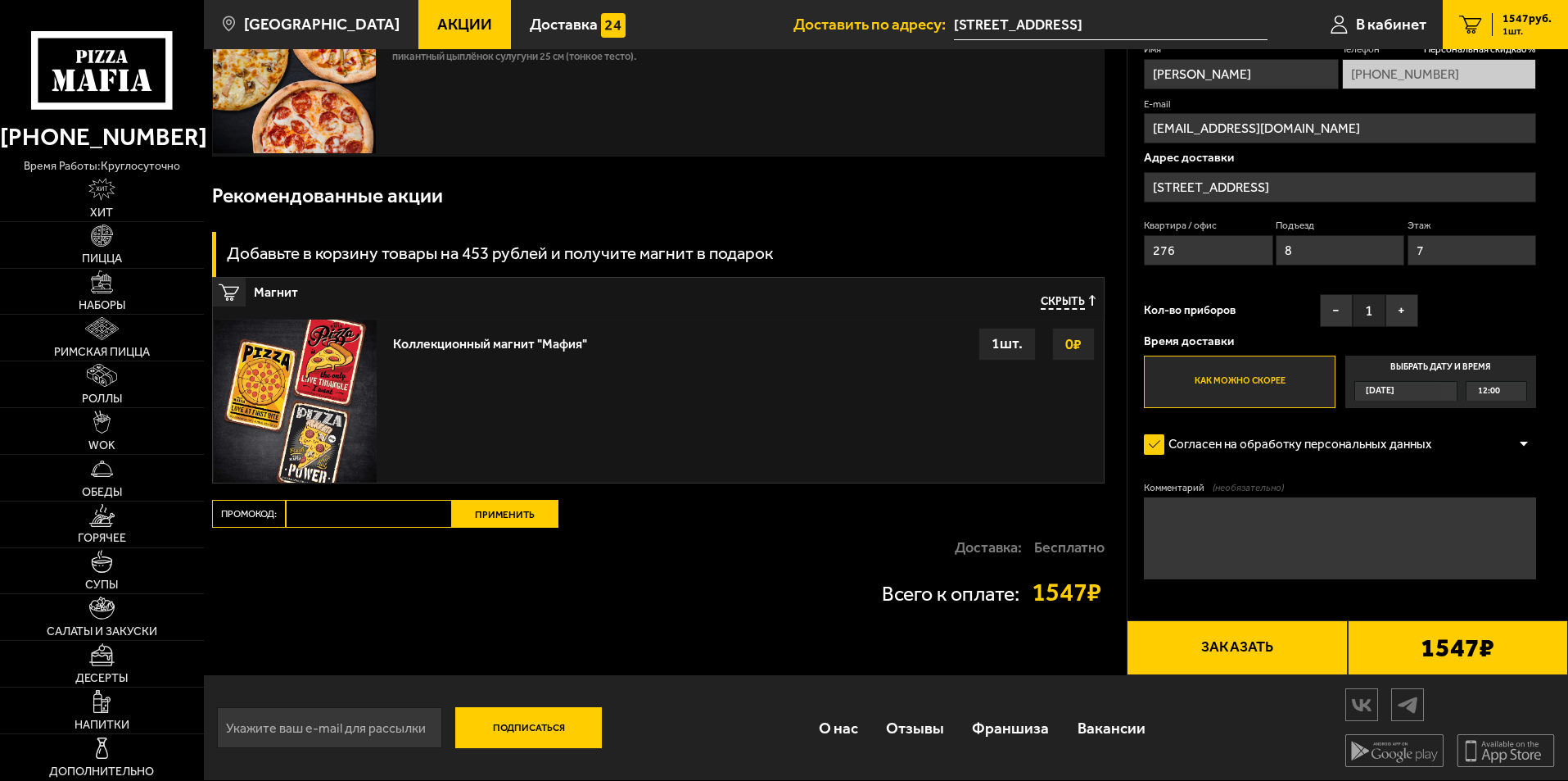
click at [403, 520] on input "Промокод:" at bounding box center [369, 514] width 166 height 27
paste input "mf0347"
type input "mf0347"
click at [491, 513] on button "Применить" at bounding box center [506, 514] width 106 height 27
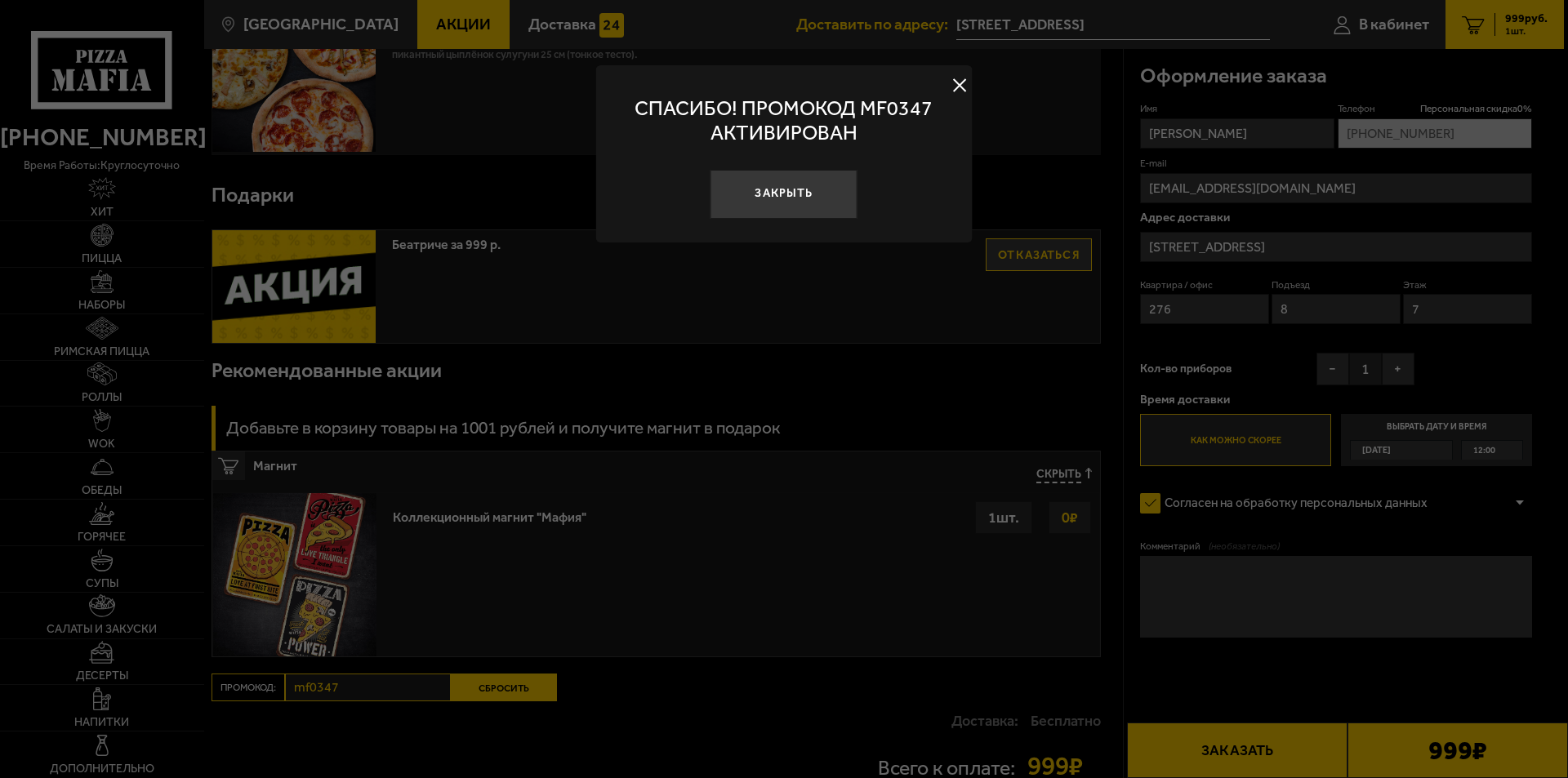
click at [959, 81] on button at bounding box center [960, 85] width 25 height 25
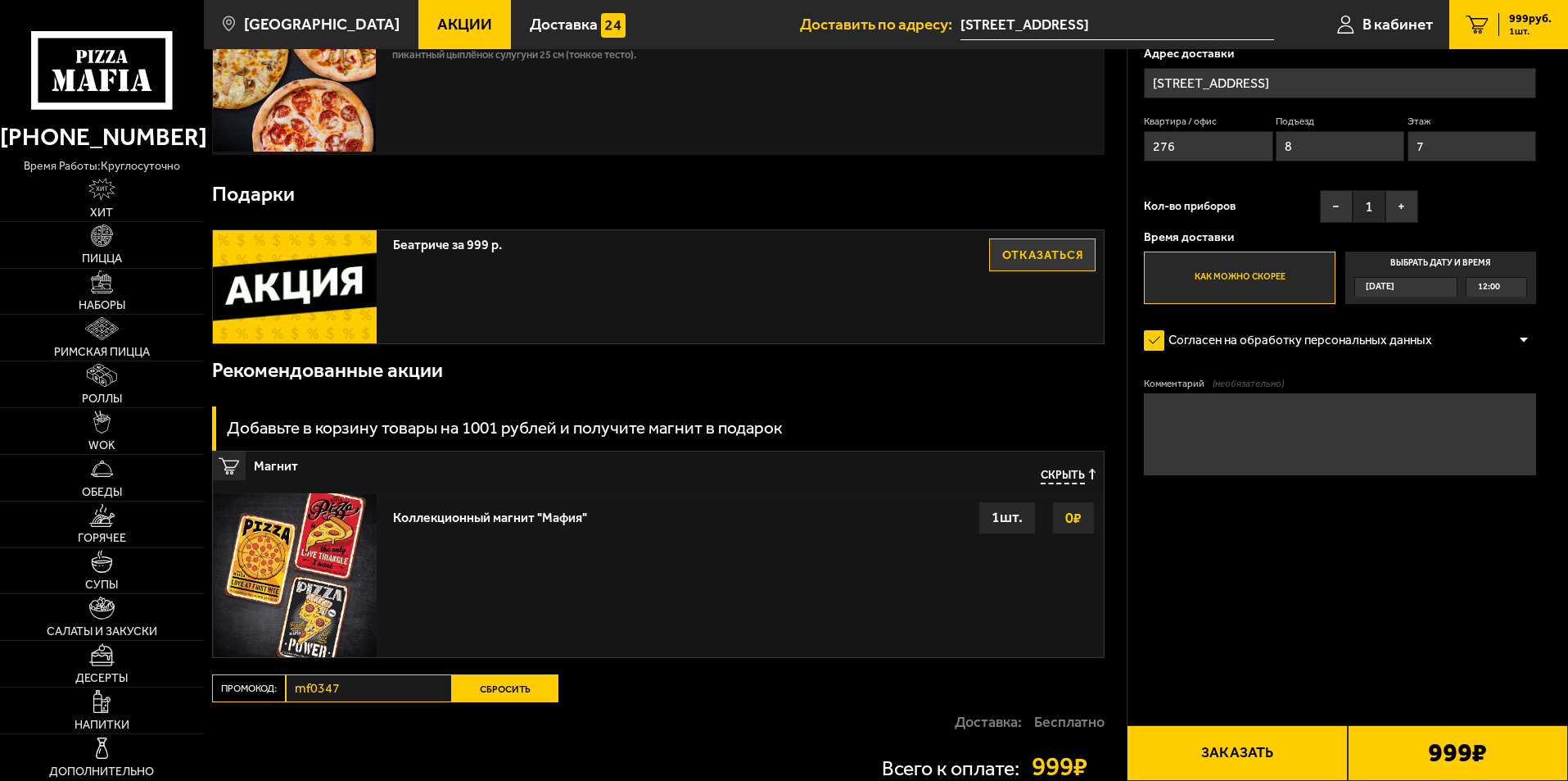
scroll to position [0, 0]
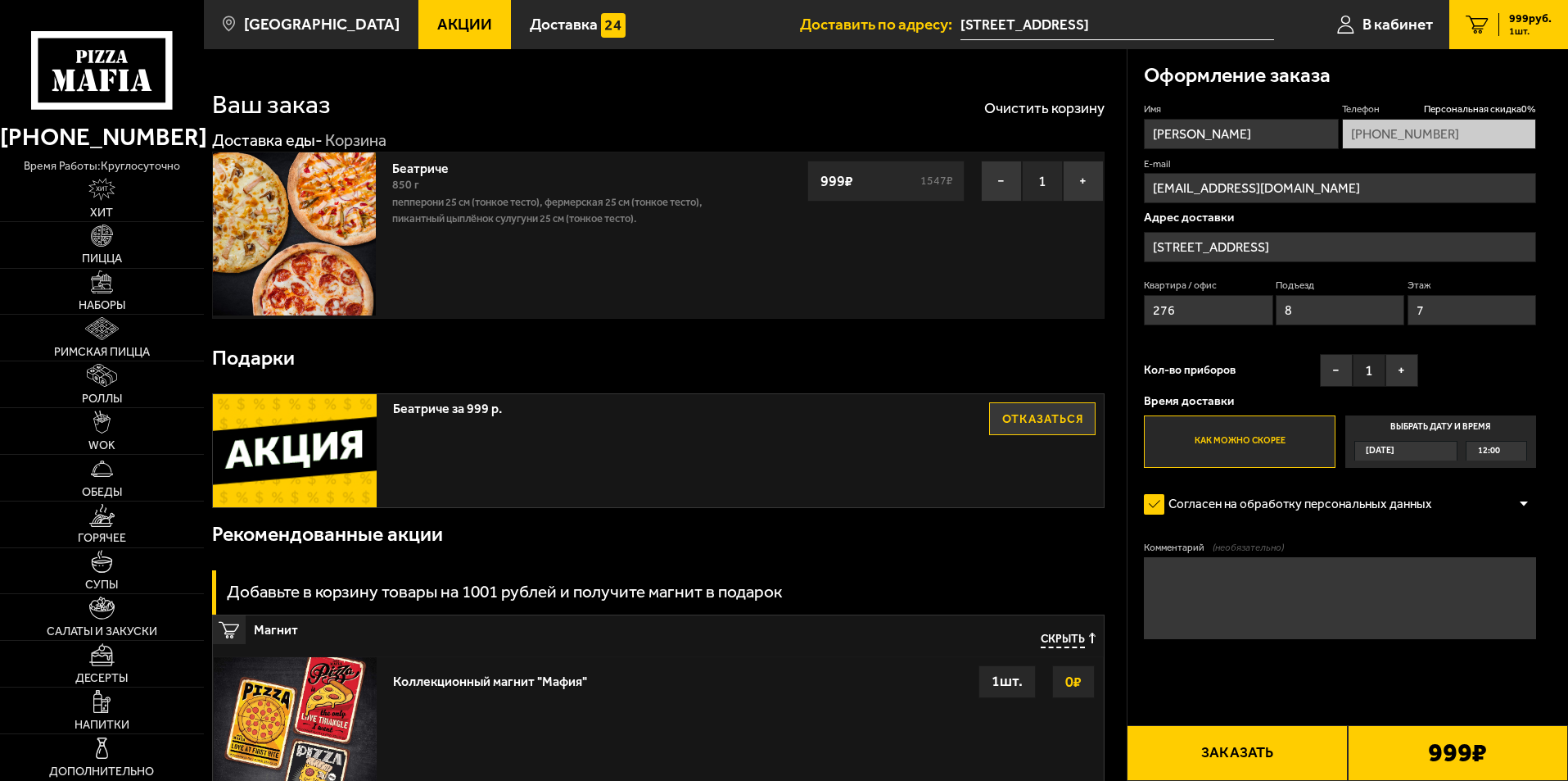
click at [271, 189] on img at bounding box center [295, 234] width 163 height 163
click at [458, 14] on link "Акции" at bounding box center [464, 24] width 93 height 49
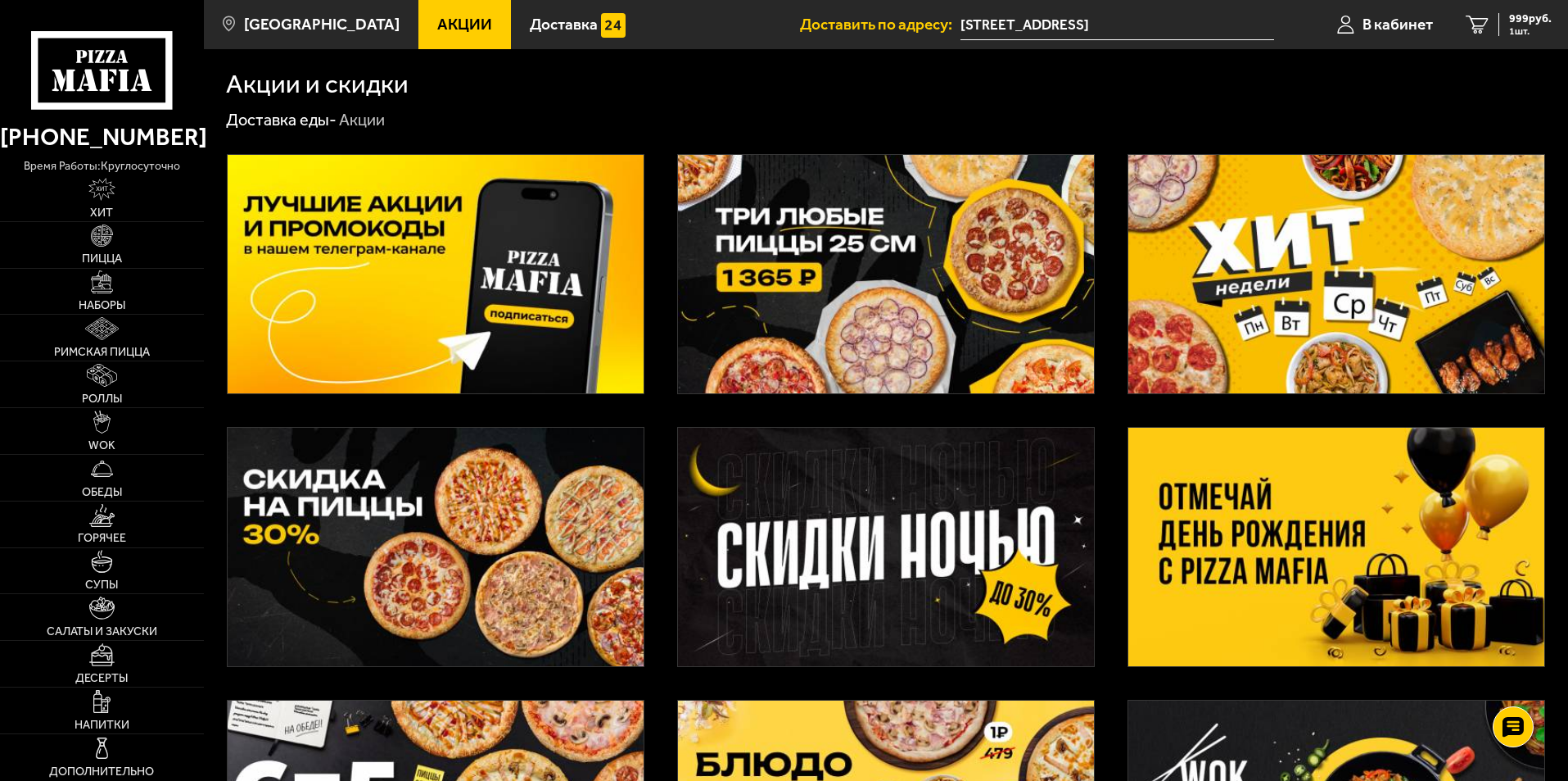
click at [1232, 250] on img at bounding box center [1337, 274] width 416 height 238
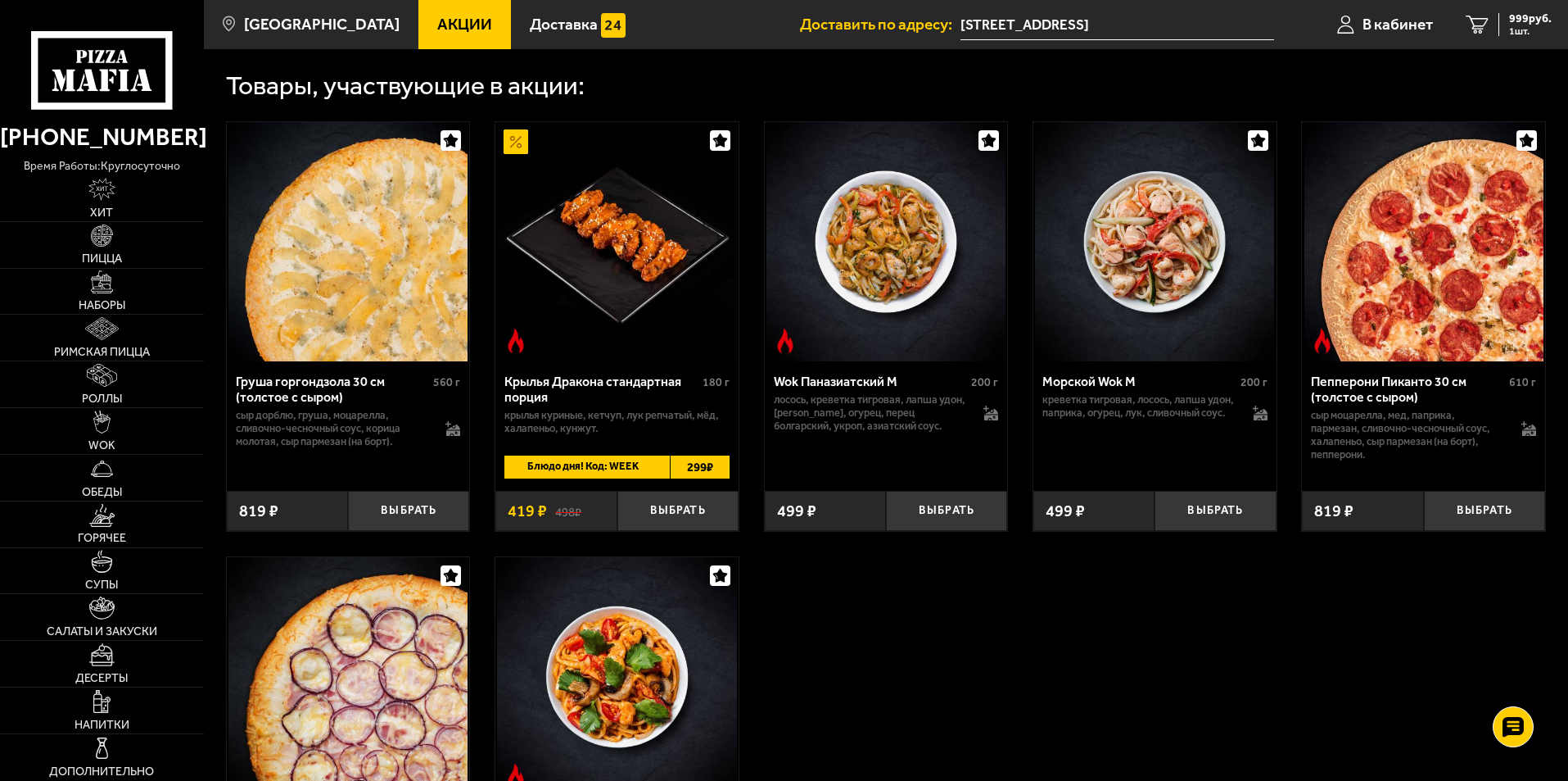
scroll to position [765, 0]
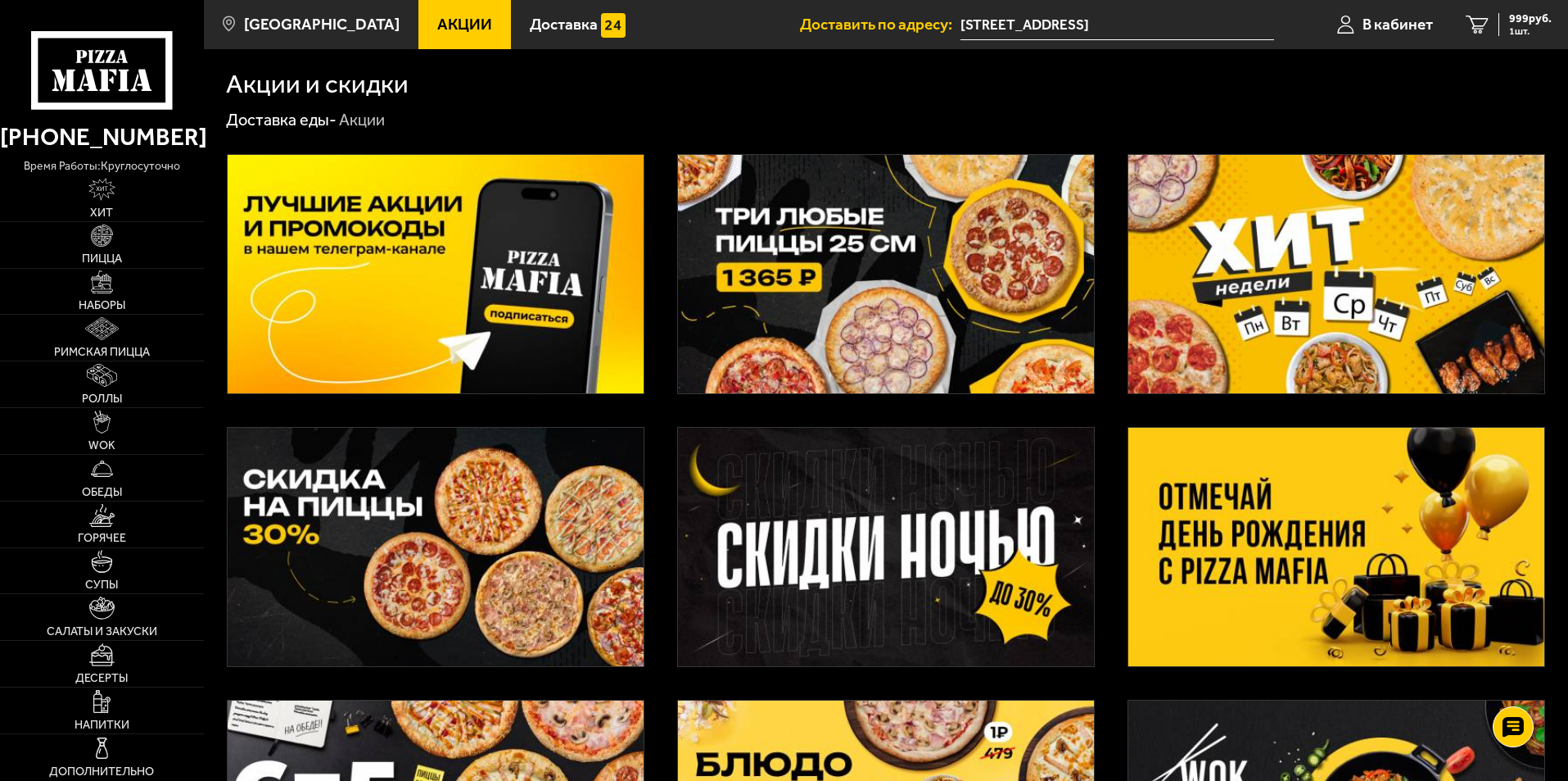
click at [876, 261] on img at bounding box center [886, 274] width 416 height 238
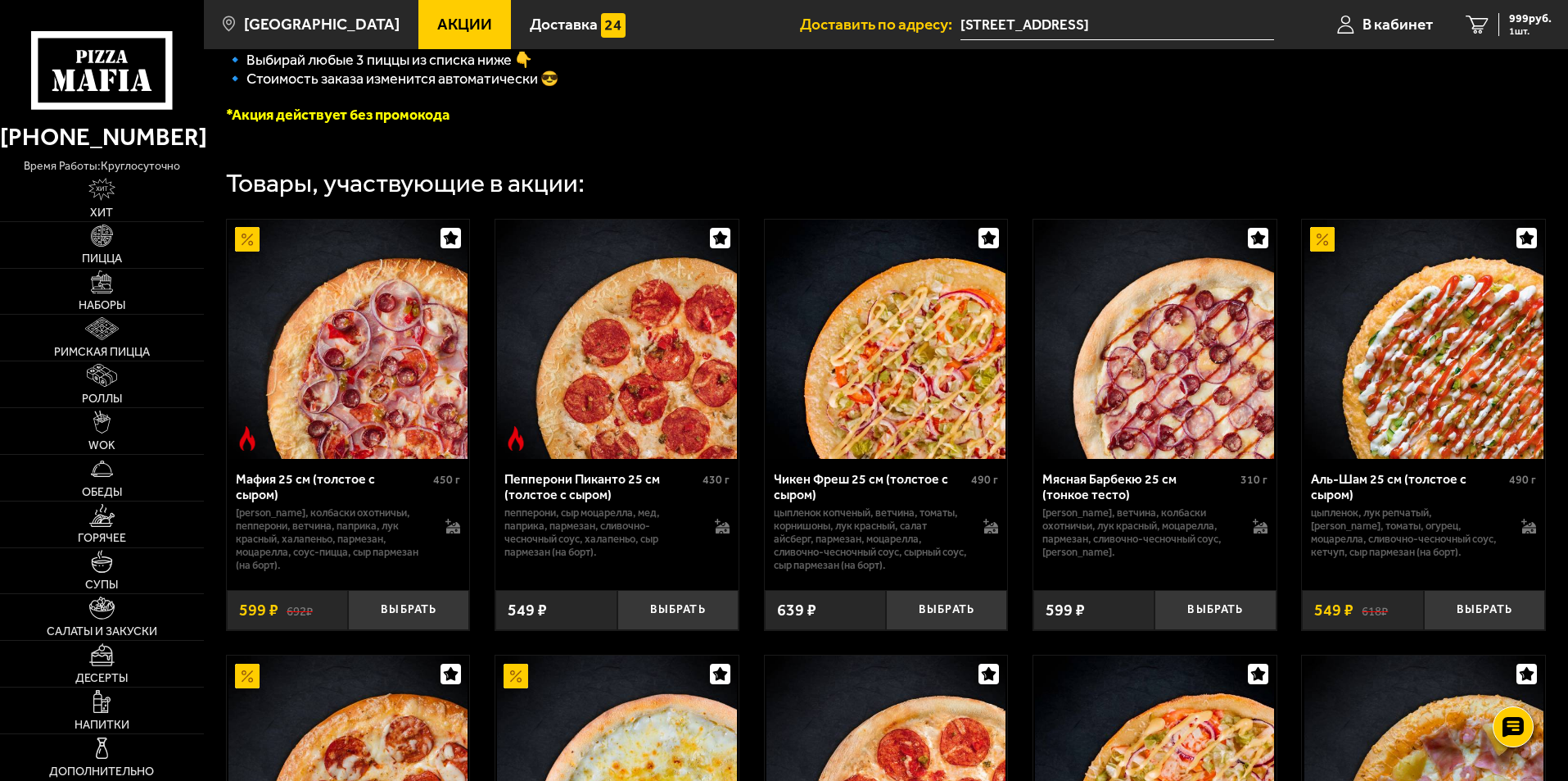
scroll to position [765, 0]
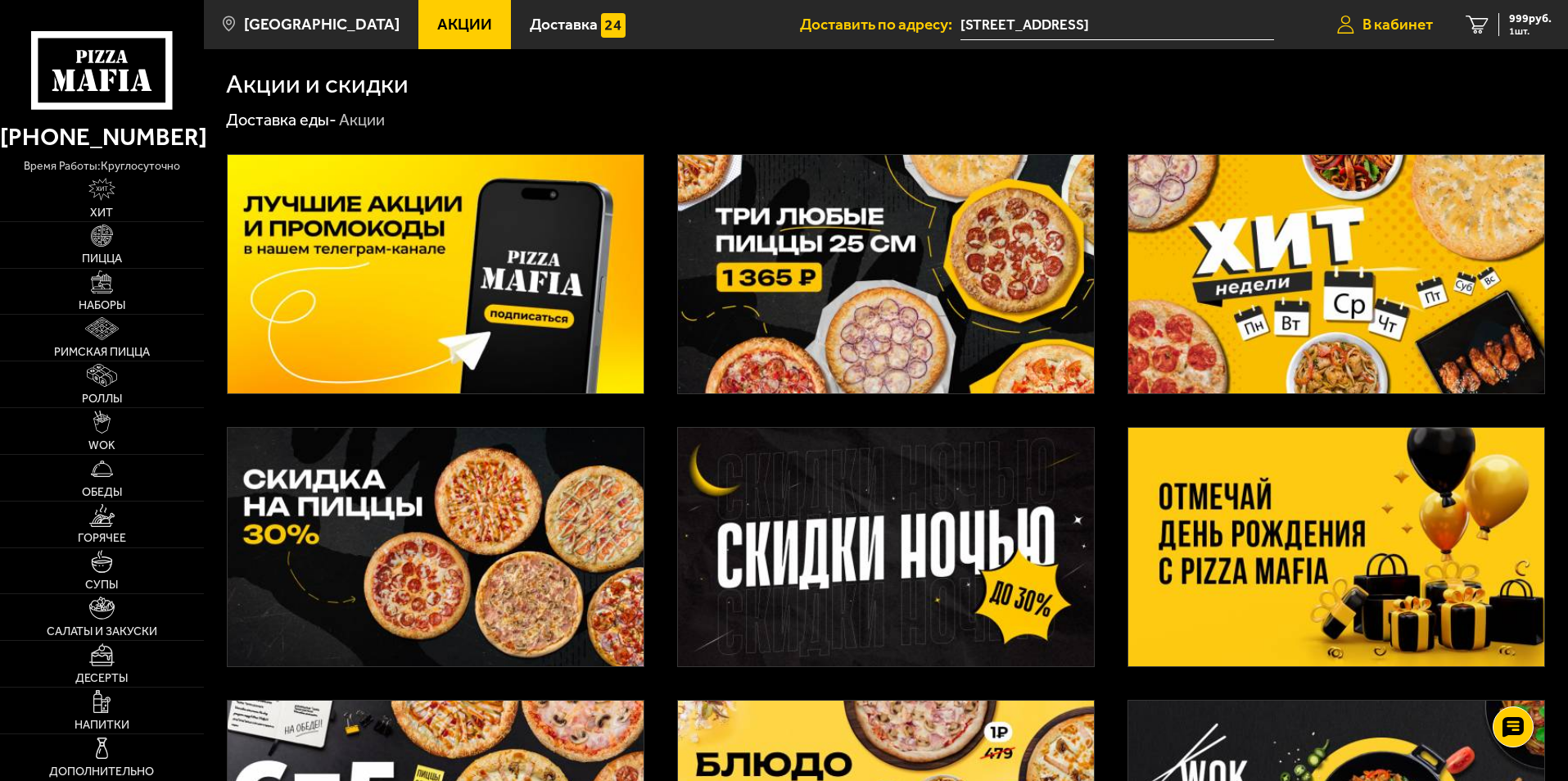
click at [1382, 28] on span "В кабинет" at bounding box center [1397, 24] width 70 height 15
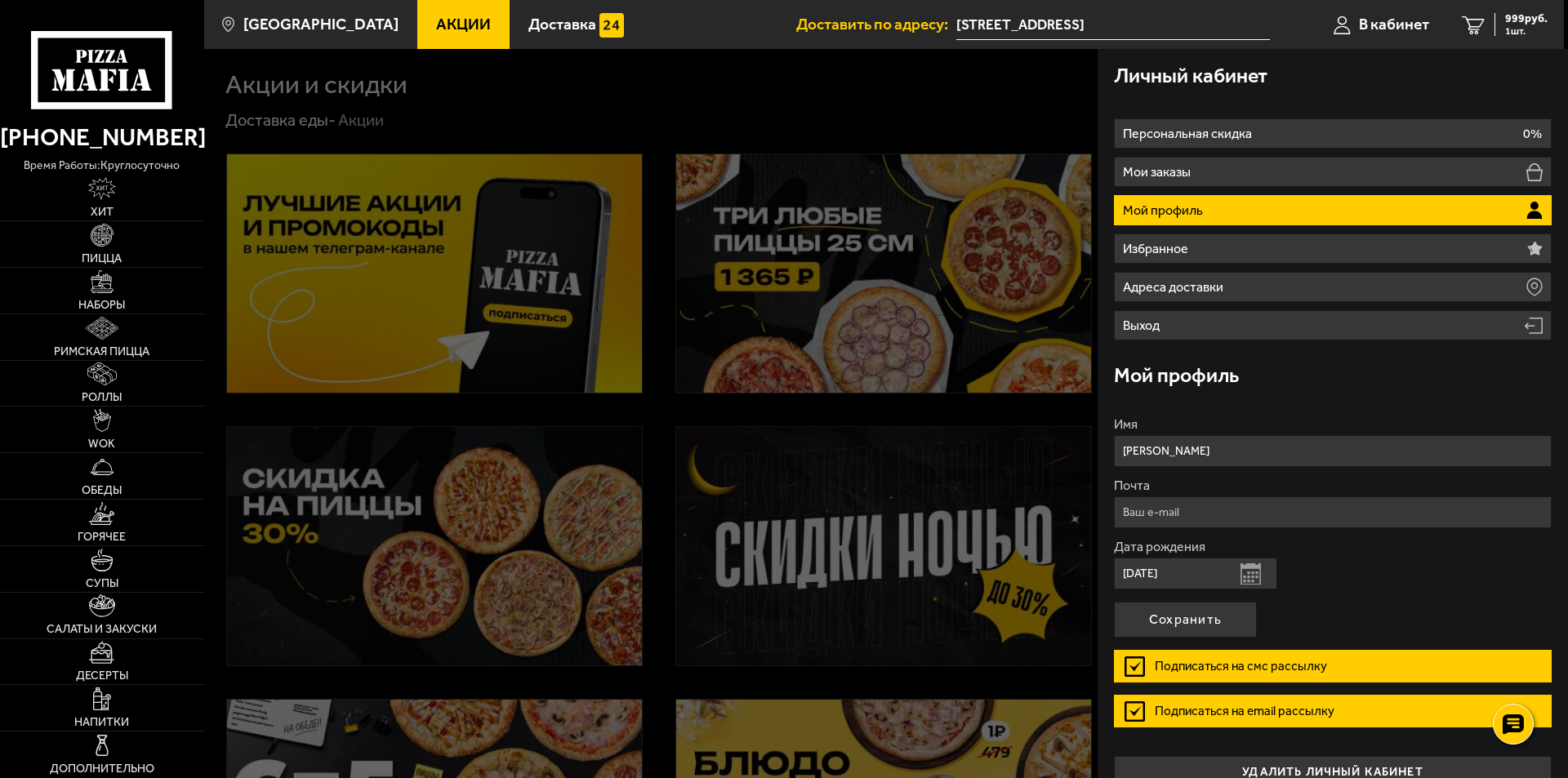
click at [851, 102] on div at bounding box center [988, 437] width 1568 height 778
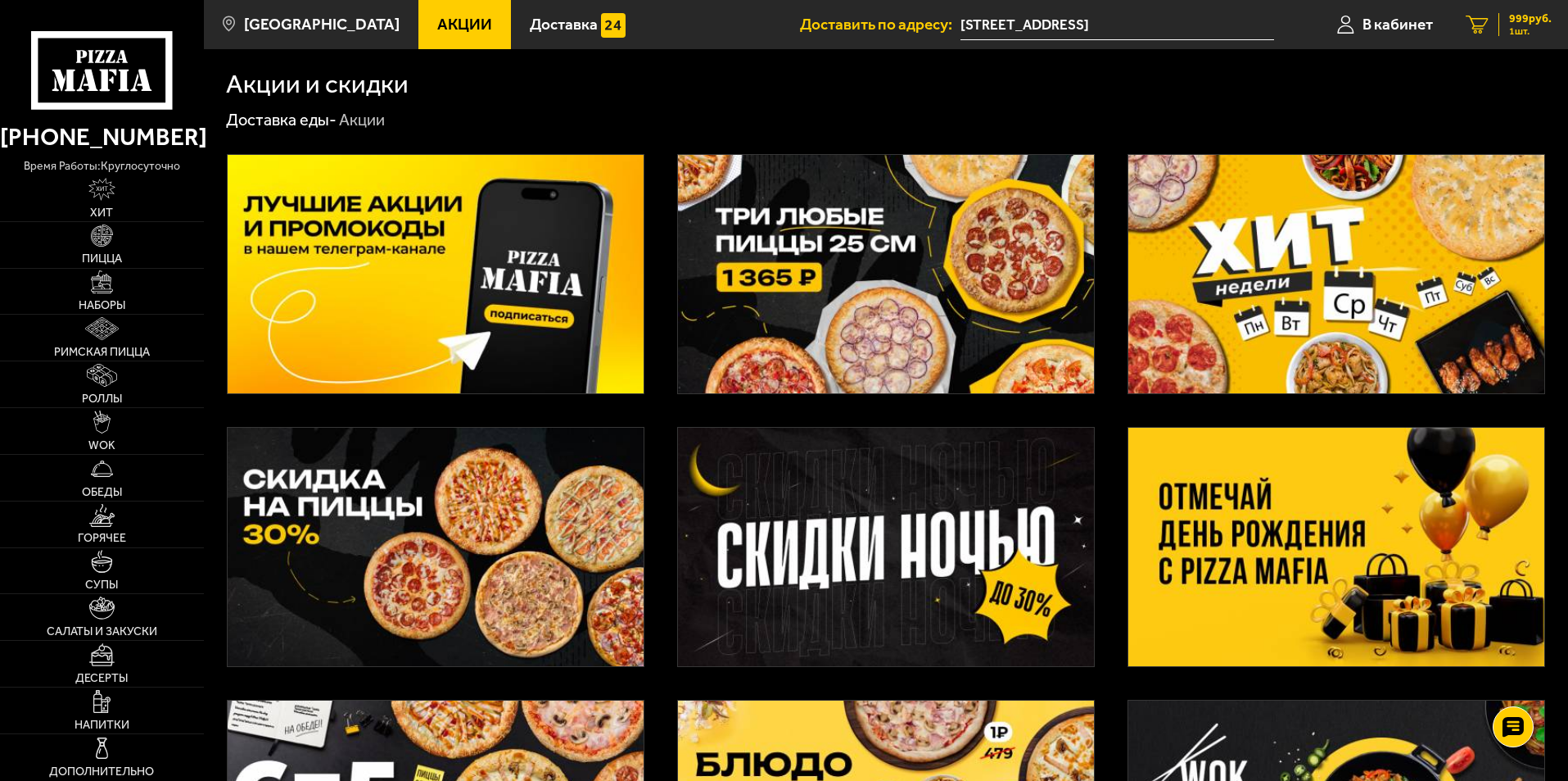
click at [1514, 22] on span "999 руб." at bounding box center [1531, 18] width 43 height 11
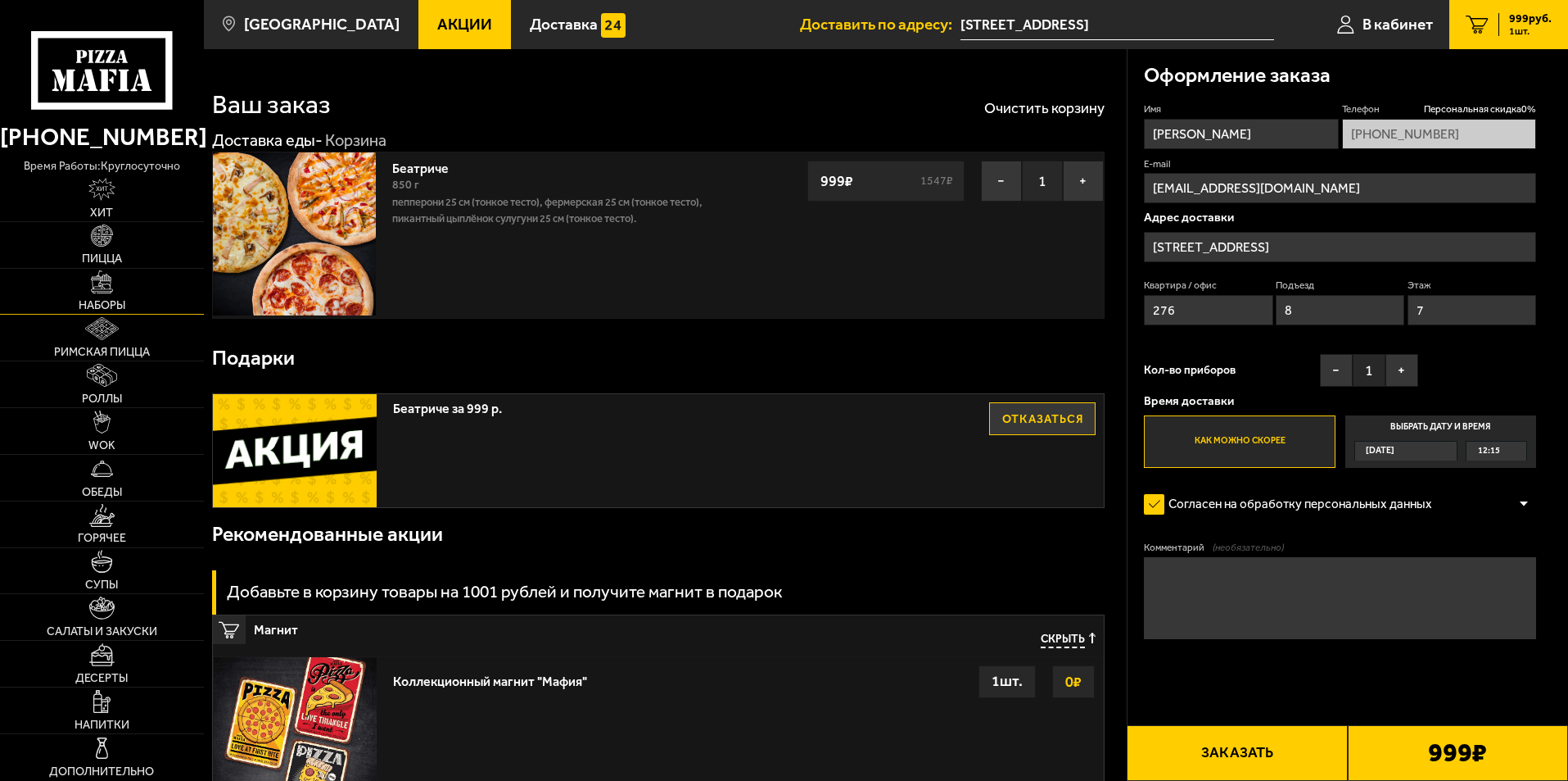
click at [99, 285] on img at bounding box center [102, 281] width 23 height 23
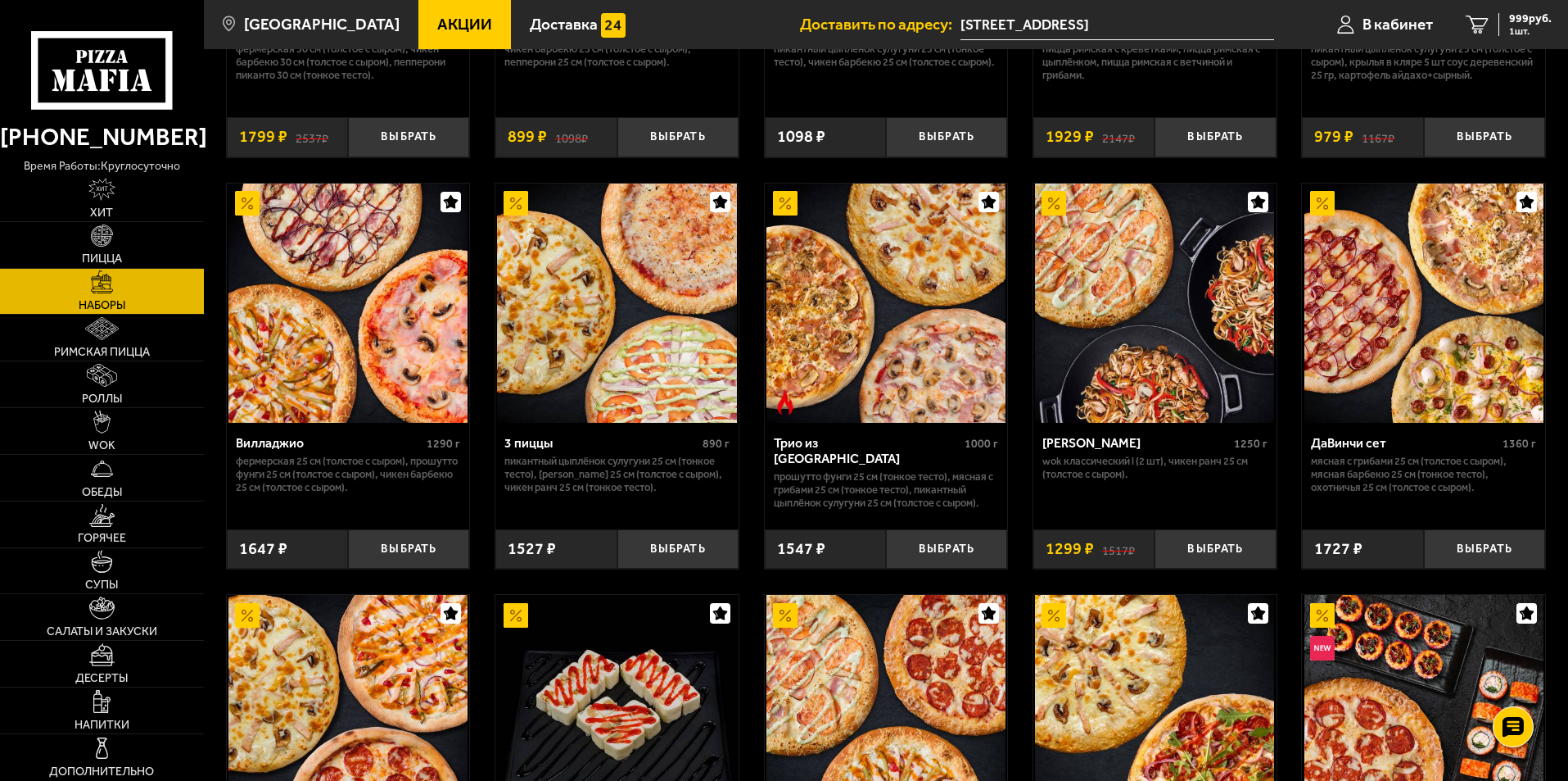
scroll to position [109, 0]
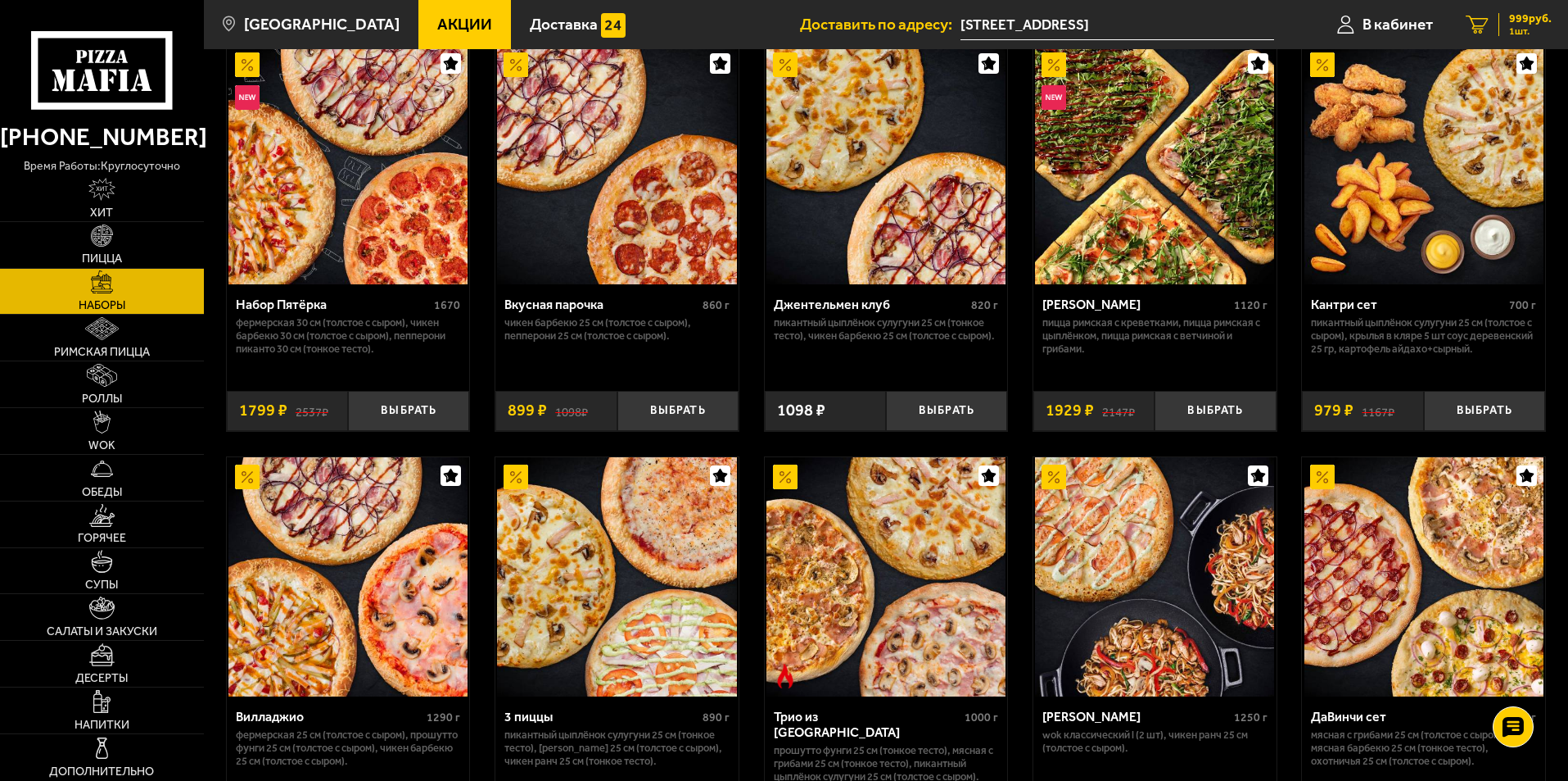
click at [1517, 25] on span "999 руб." at bounding box center [1531, 18] width 43 height 11
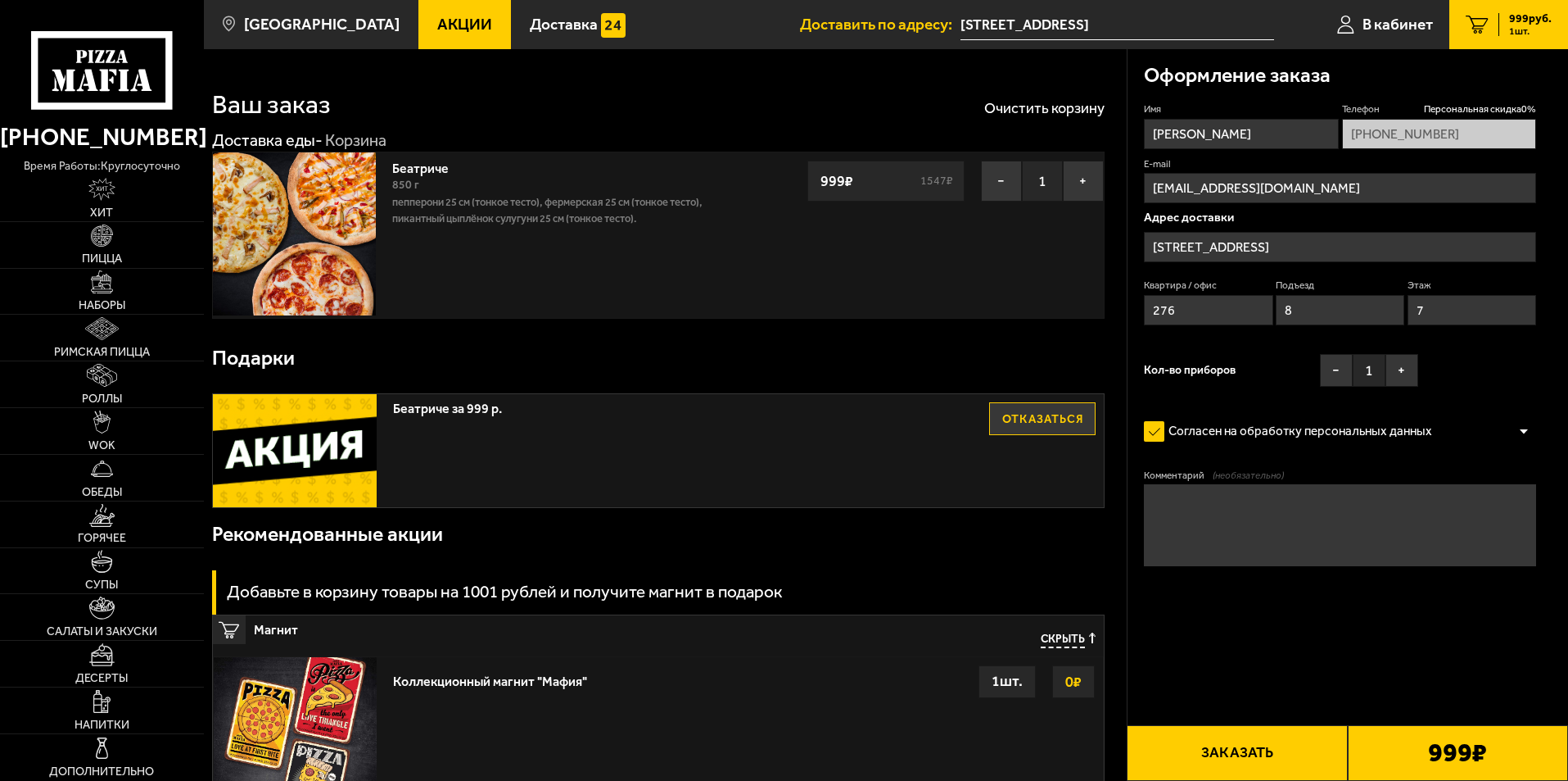
type input "улица Тельмана, 43к1"
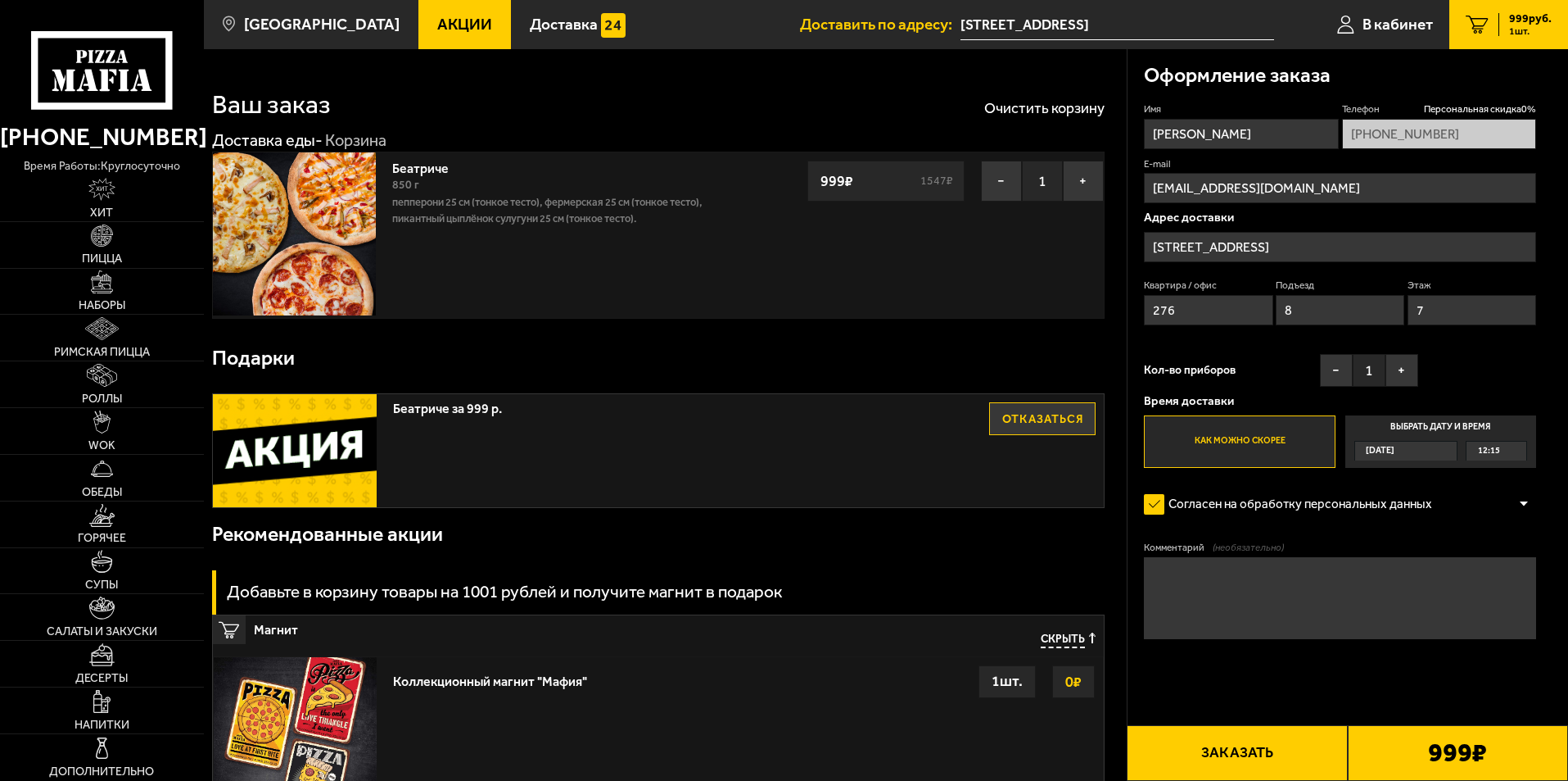
drag, startPoint x: 1307, startPoint y: 250, endPoint x: 1164, endPoint y: 243, distance: 143.2
click at [1164, 243] on input "улица Тельмана, 43к1" at bounding box center [1340, 246] width 392 height 30
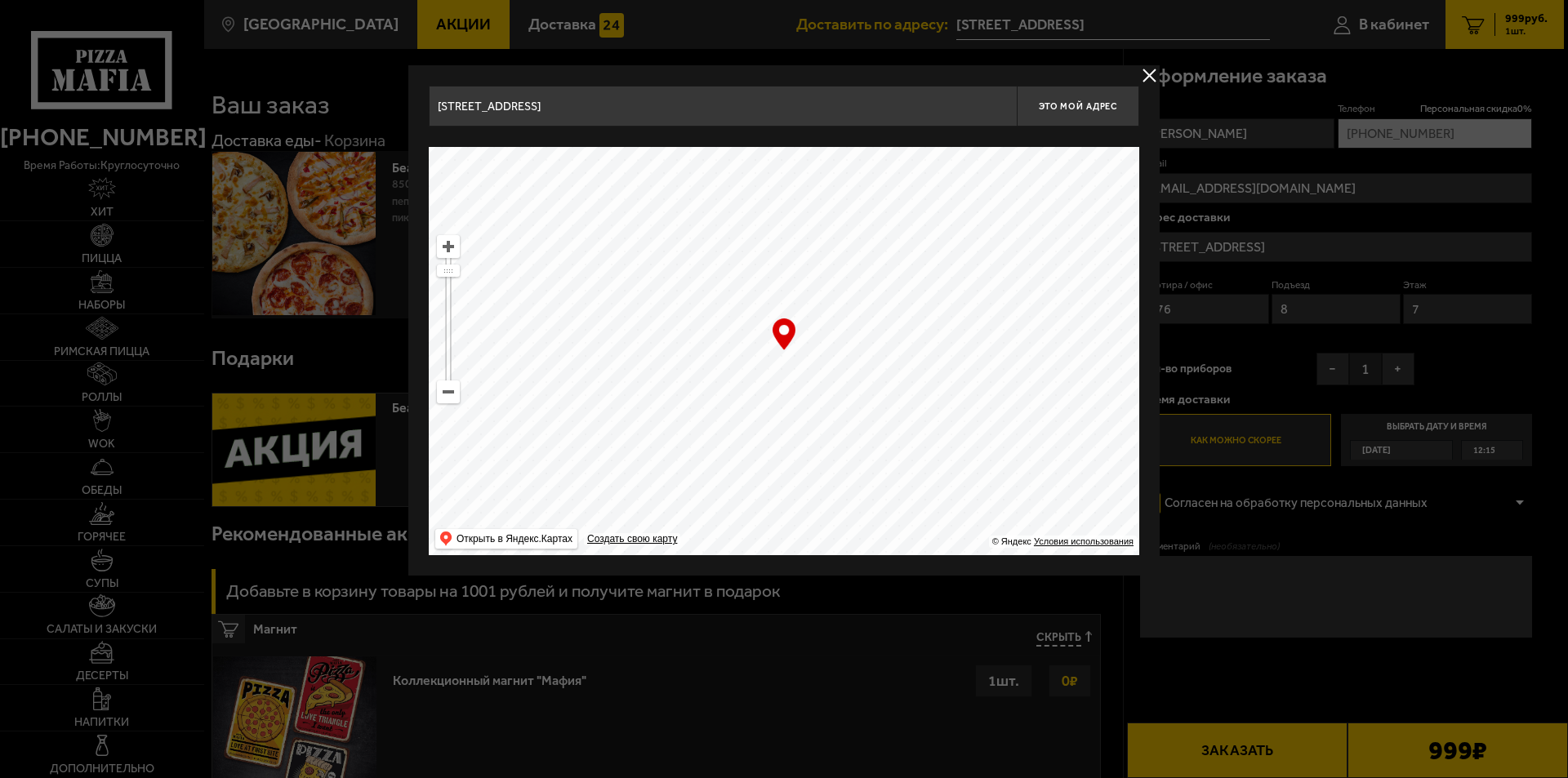
drag, startPoint x: 620, startPoint y: 95, endPoint x: 468, endPoint y: 109, distance: 152.6
click at [468, 109] on input "улица Тельмана, 43к1" at bounding box center [723, 106] width 588 height 41
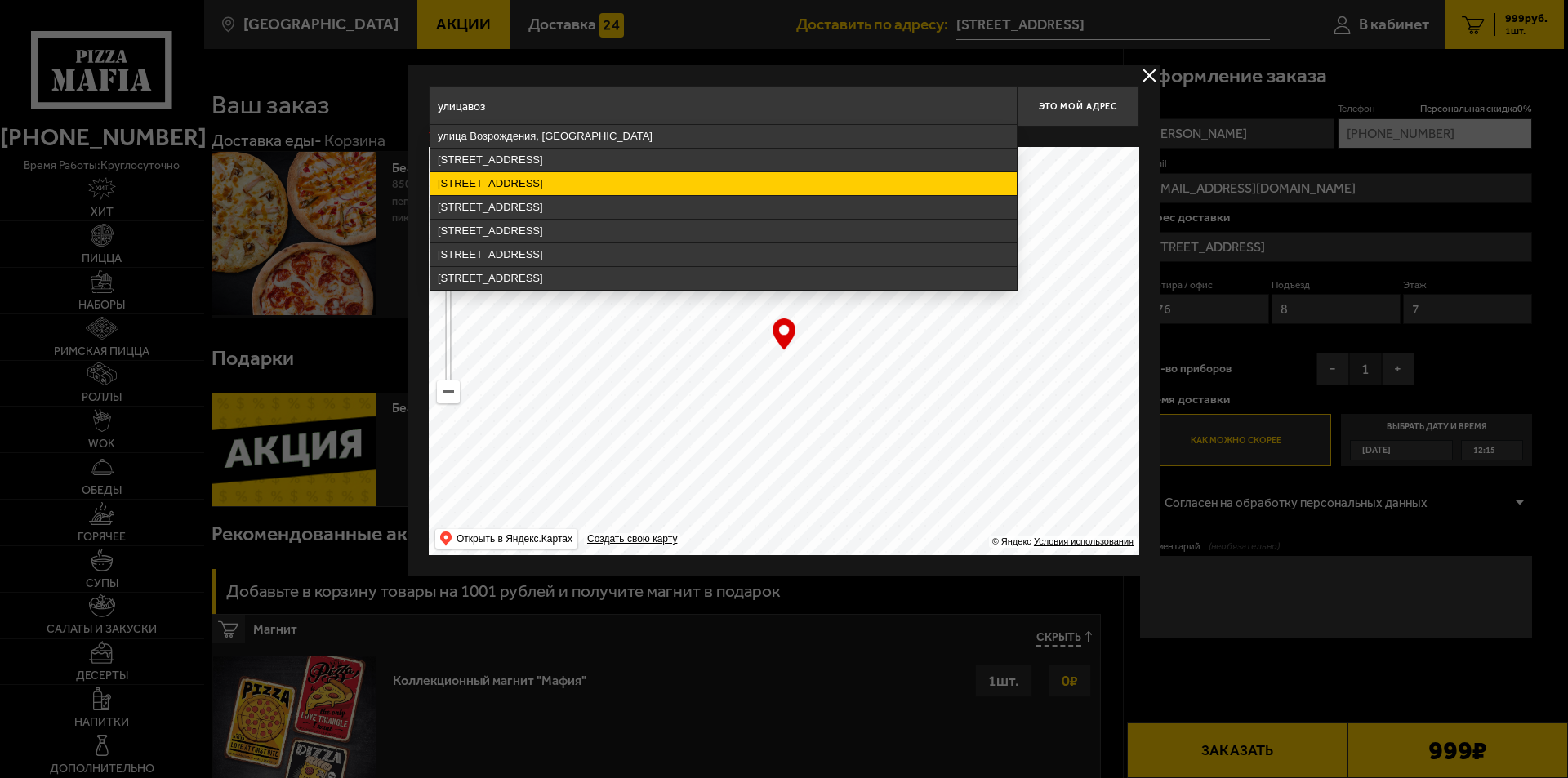
click at [531, 180] on ymaps "улица Возрождения, 33, Санкт-Петербург" at bounding box center [724, 184] width 586 height 23
type input "Санкт-Петербург, улица Возрождения, 33"
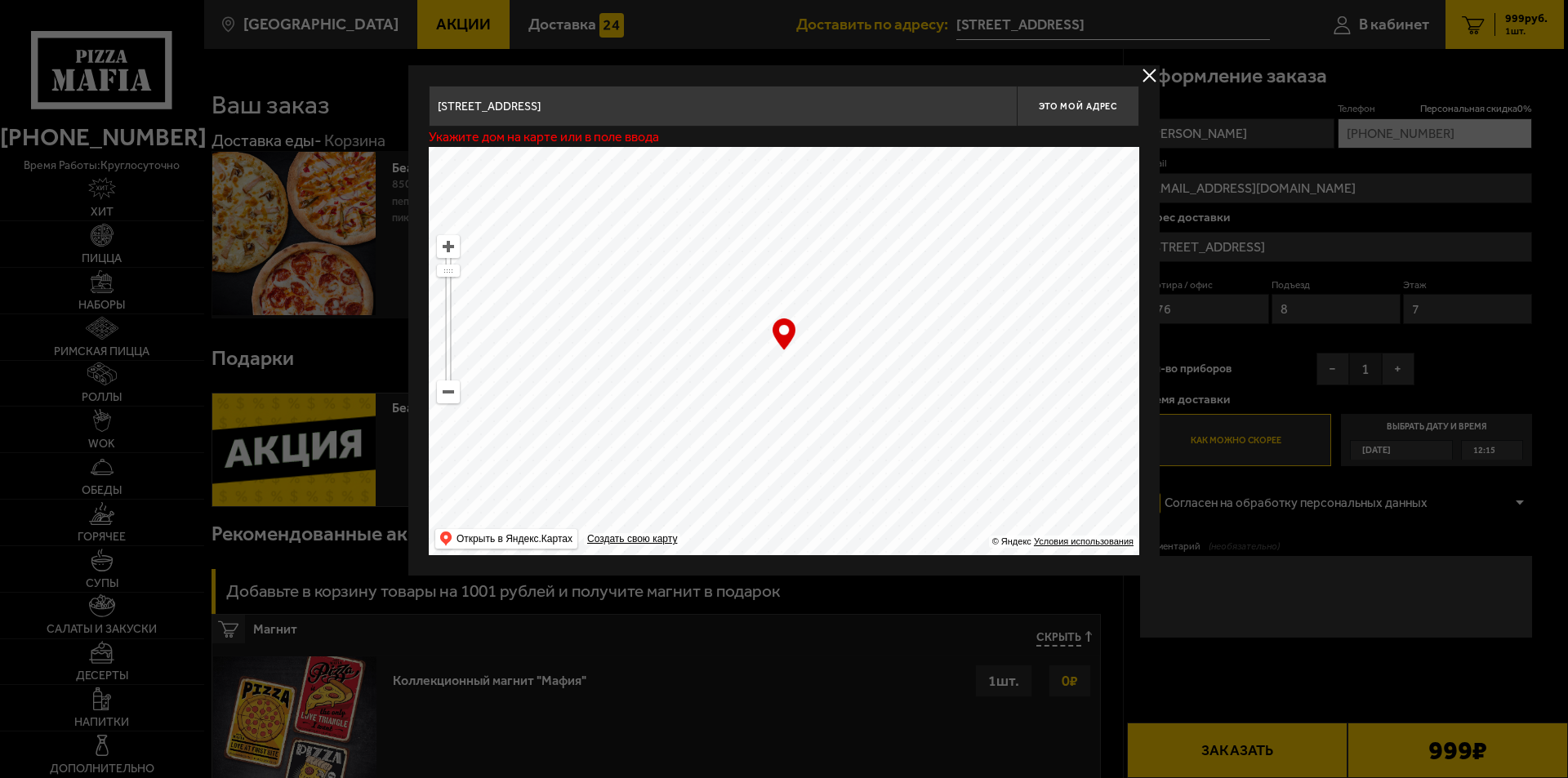
type input "улица Возрождения, 33"
drag, startPoint x: 644, startPoint y: 106, endPoint x: 657, endPoint y: 110, distance: 13.6
click at [657, 110] on input "Санкт-Петербург, улица Возрождения, 33" at bounding box center [723, 106] width 588 height 41
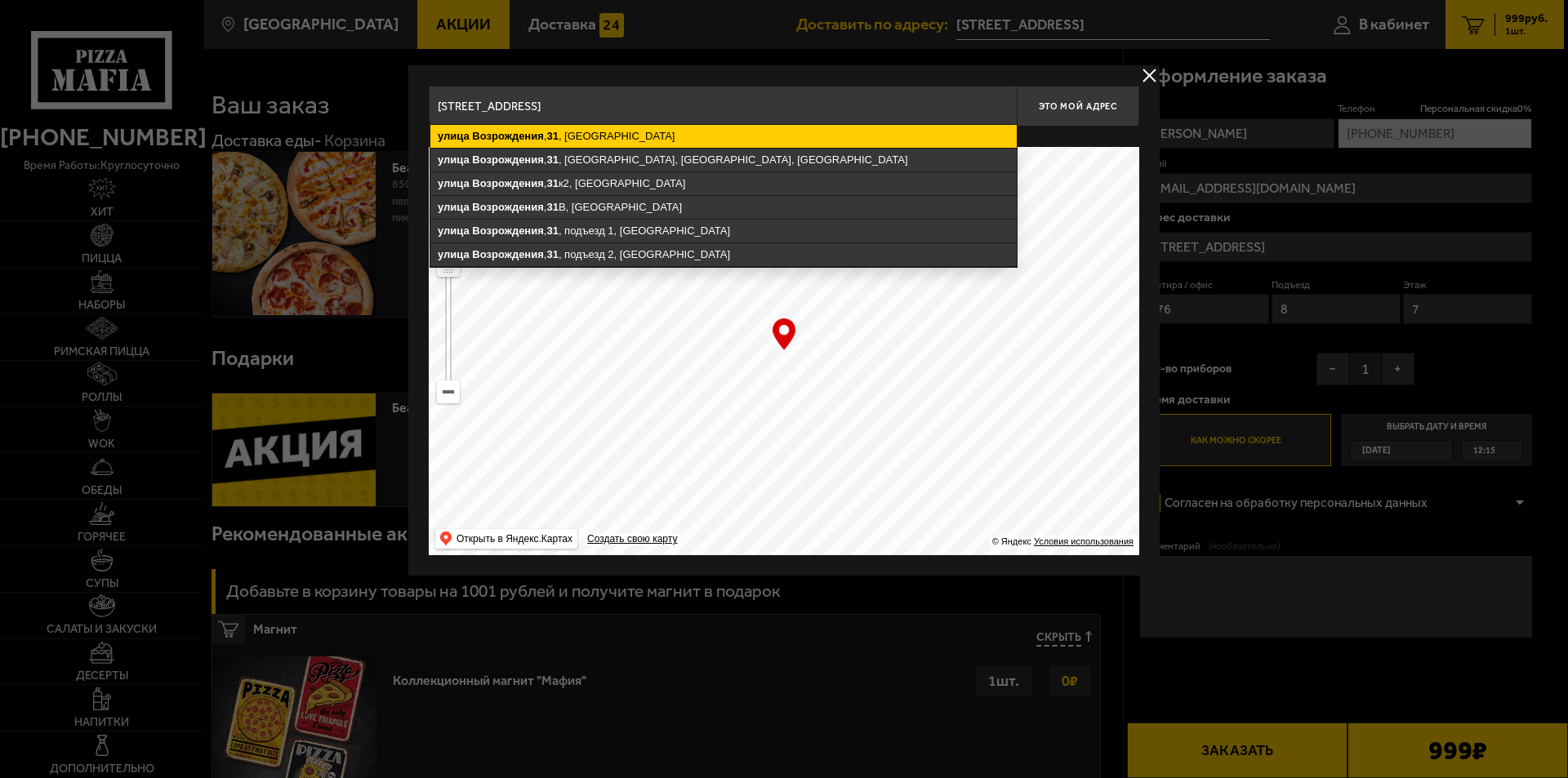
type input "Санкт-Петербург, улица Возрождения, 31"
click at [678, 132] on ymaps "улица Возрождения , 31 , Санкт-Петербург" at bounding box center [724, 136] width 586 height 23
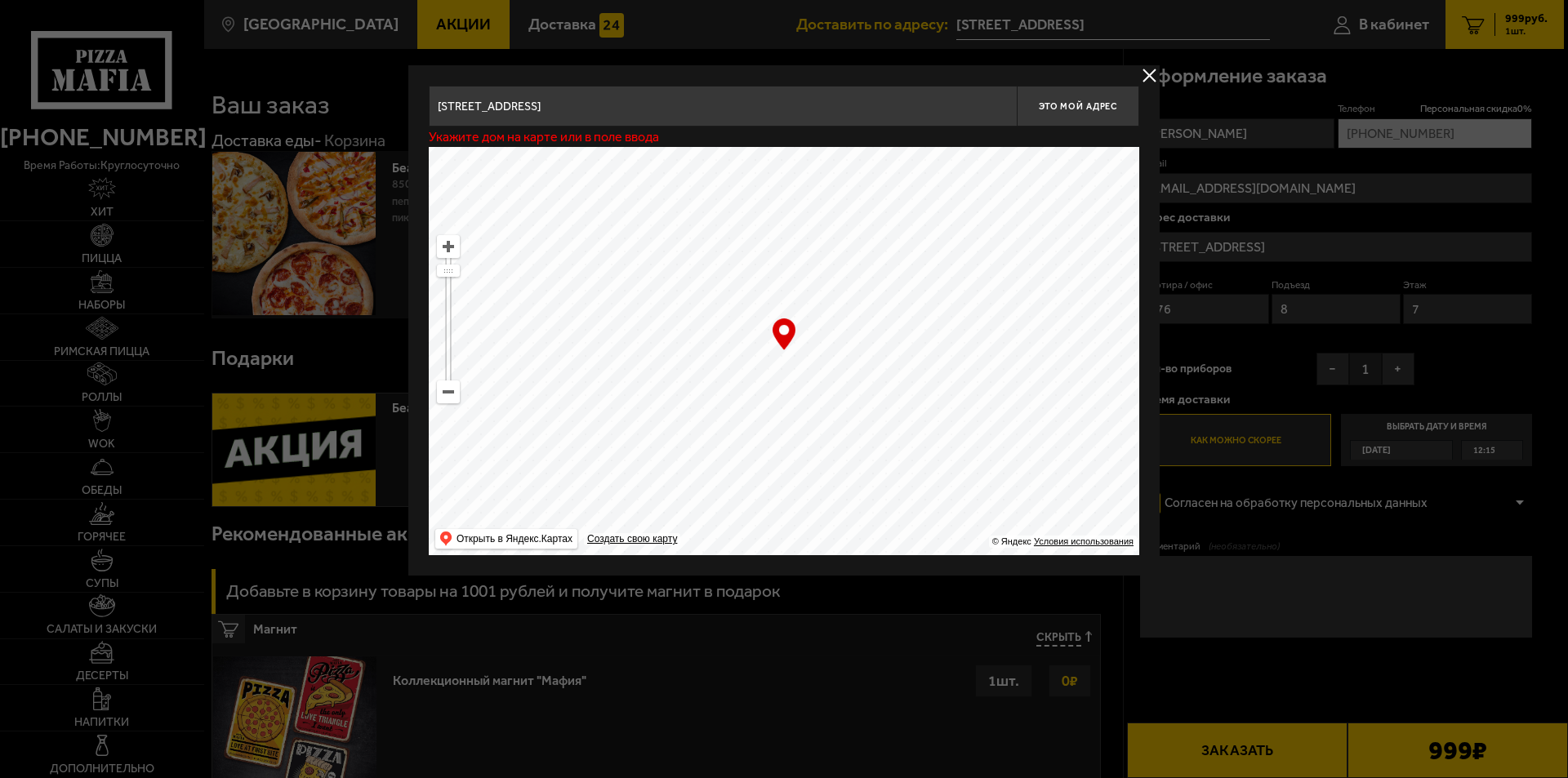
type input "улица Возрождения, 31"
click at [1089, 97] on button "Это мой адрес" at bounding box center [1078, 106] width 122 height 41
type input "улица Возрождения, 31"
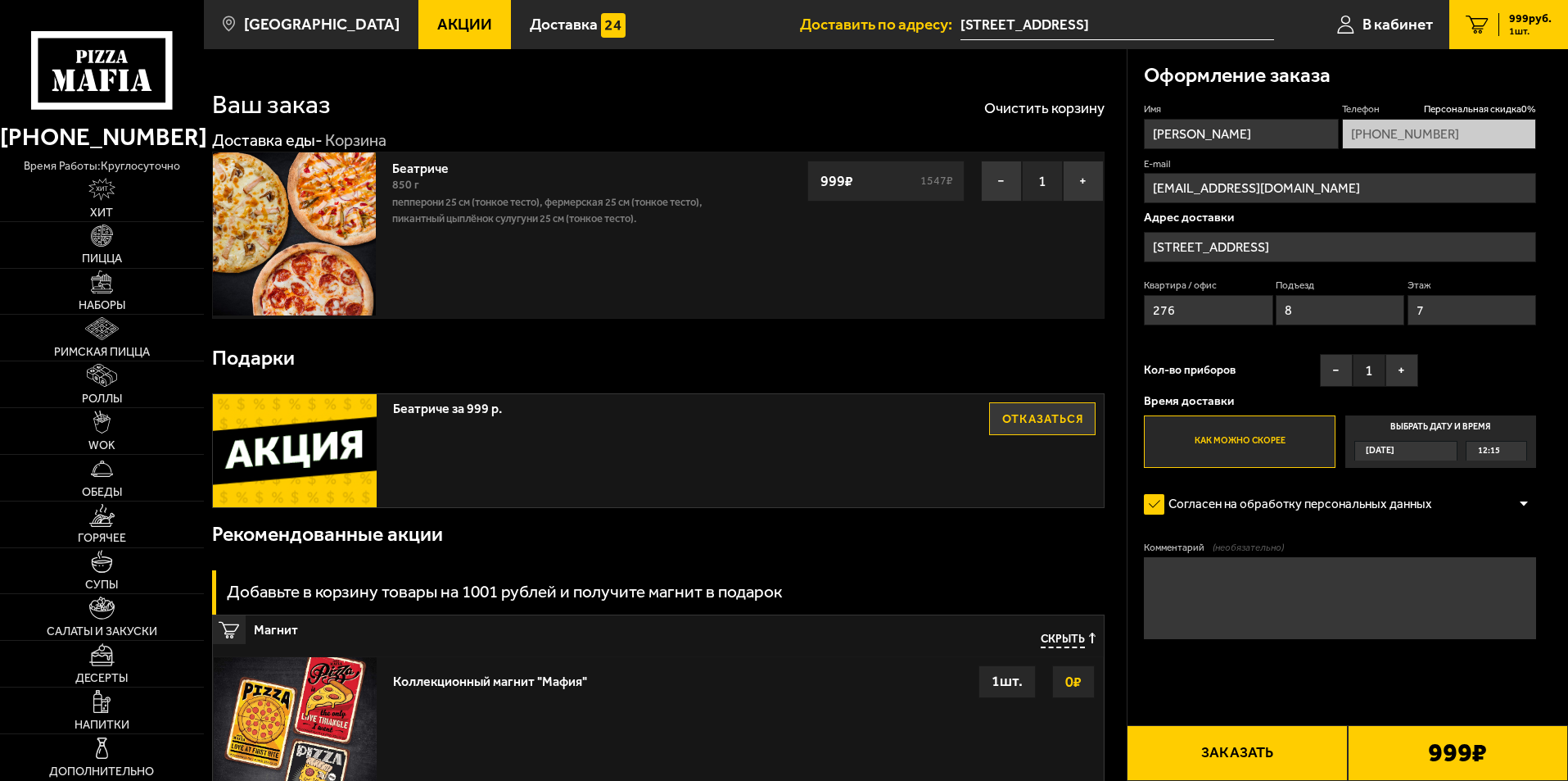
drag, startPoint x: 1204, startPoint y: 316, endPoint x: 1074, endPoint y: 308, distance: 130.2
click at [1074, 308] on section "Ваш заказ Очистить корзину Доставка еды - Корзина Беатриче 850 г Пепперони 25 с…" at bounding box center [886, 531] width 1364 height 964
type input "1"
type input "115"
drag, startPoint x: 1346, startPoint y: 315, endPoint x: 1249, endPoint y: 316, distance: 97.0
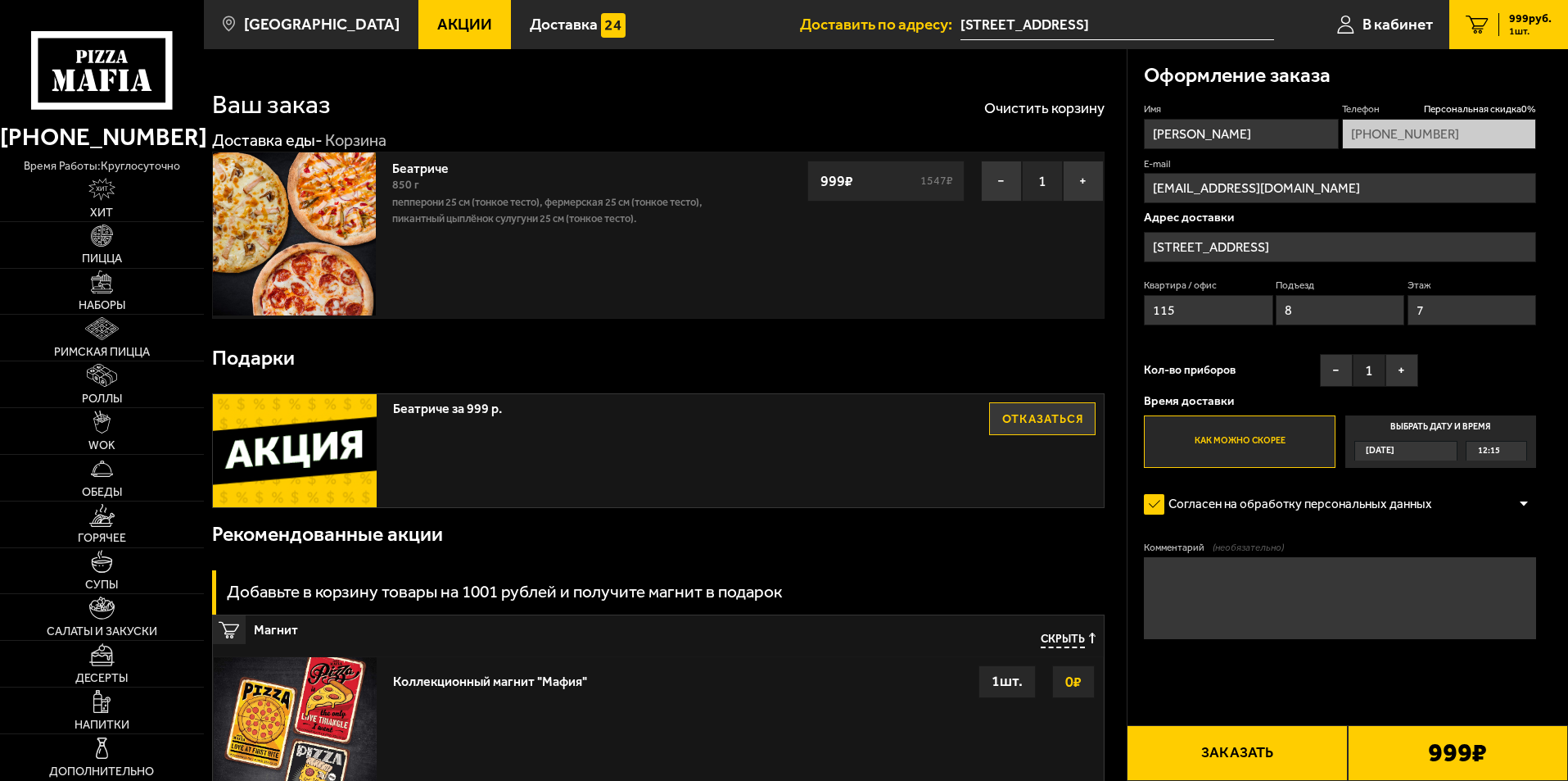
click at [1249, 316] on div "Квартира / офис 115 Подъезд 8 Этаж 7" at bounding box center [1340, 306] width 392 height 55
type input "1"
drag, startPoint x: 1415, startPoint y: 309, endPoint x: 1397, endPoint y: 308, distance: 18.0
click at [1397, 308] on div "Квартира / офис 115 Подъезд 1 Этаж 7" at bounding box center [1340, 306] width 392 height 55
type input "1"
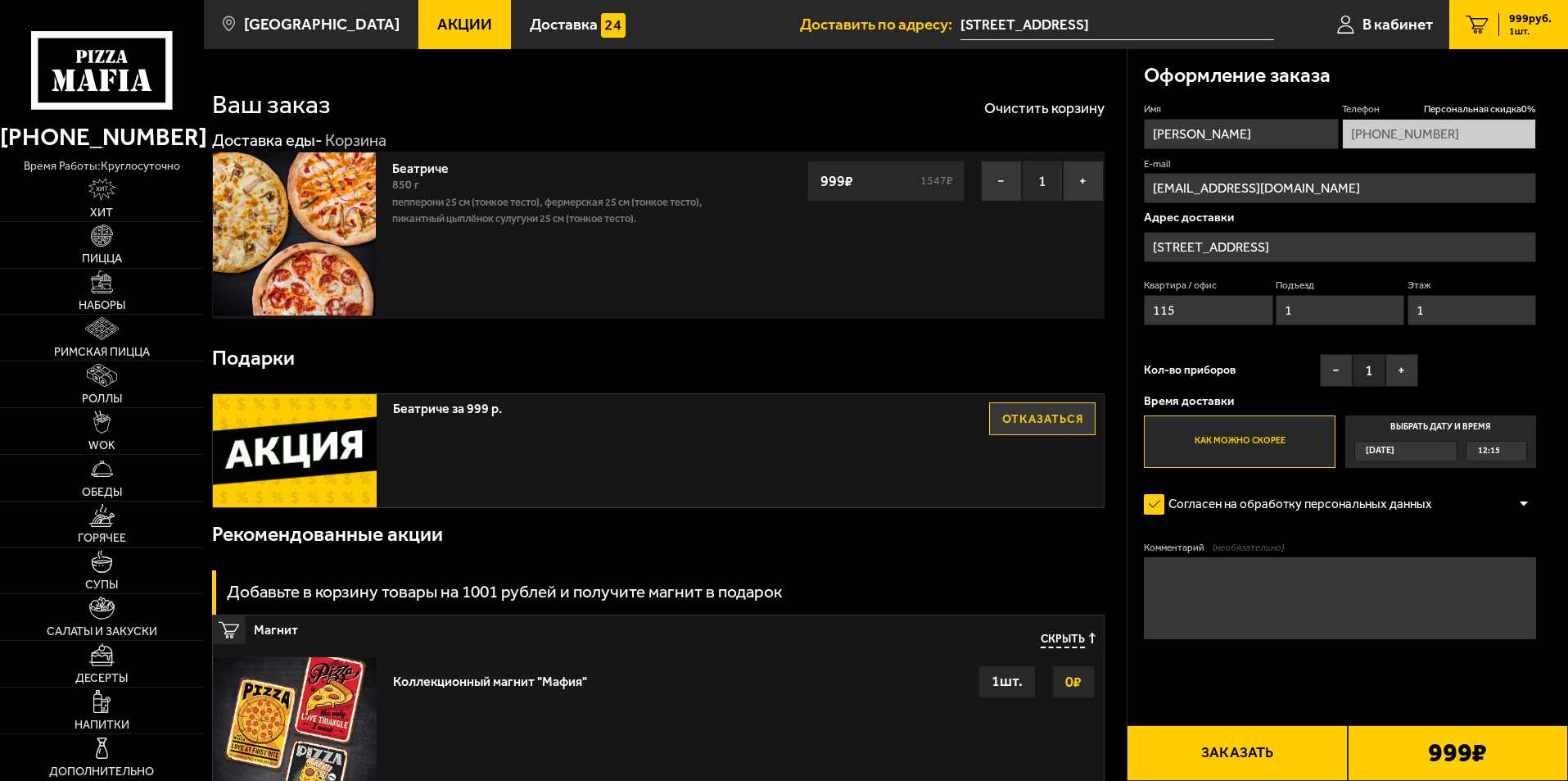
drag, startPoint x: 1320, startPoint y: 316, endPoint x: 1276, endPoint y: 316, distance: 44.0
click at [1277, 316] on input "1" at bounding box center [1340, 309] width 129 height 30
type input "2"
click at [1397, 375] on button "+" at bounding box center [1402, 370] width 33 height 33
click at [1380, 451] on span "Сегодня" at bounding box center [1379, 451] width 28 height 19
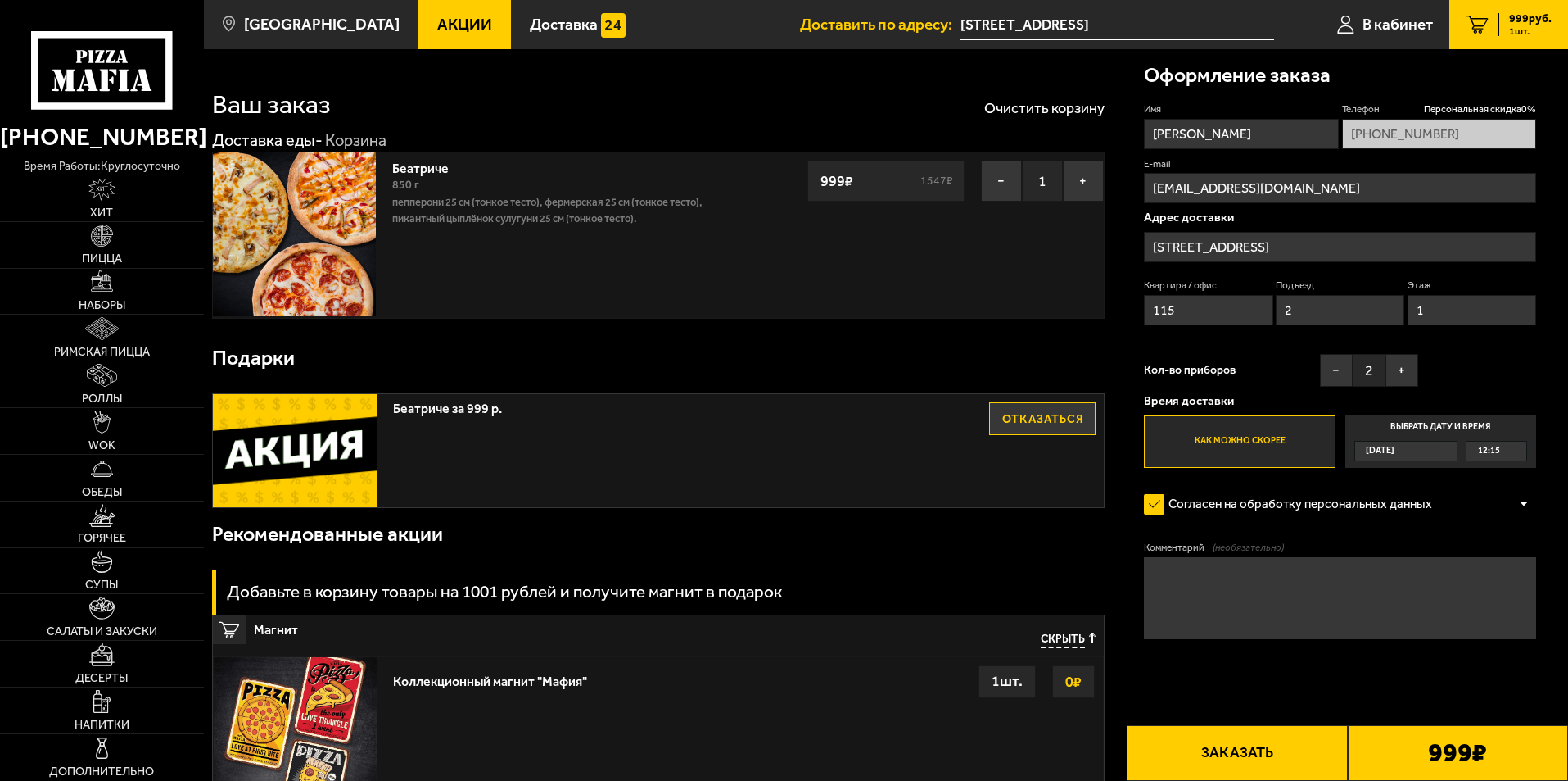
click at [0, 0] on input "Выбрать дату и время Сегодня 12:15" at bounding box center [0, 0] width 0 height 0
click at [1485, 444] on span "12:15" at bounding box center [1489, 451] width 22 height 19
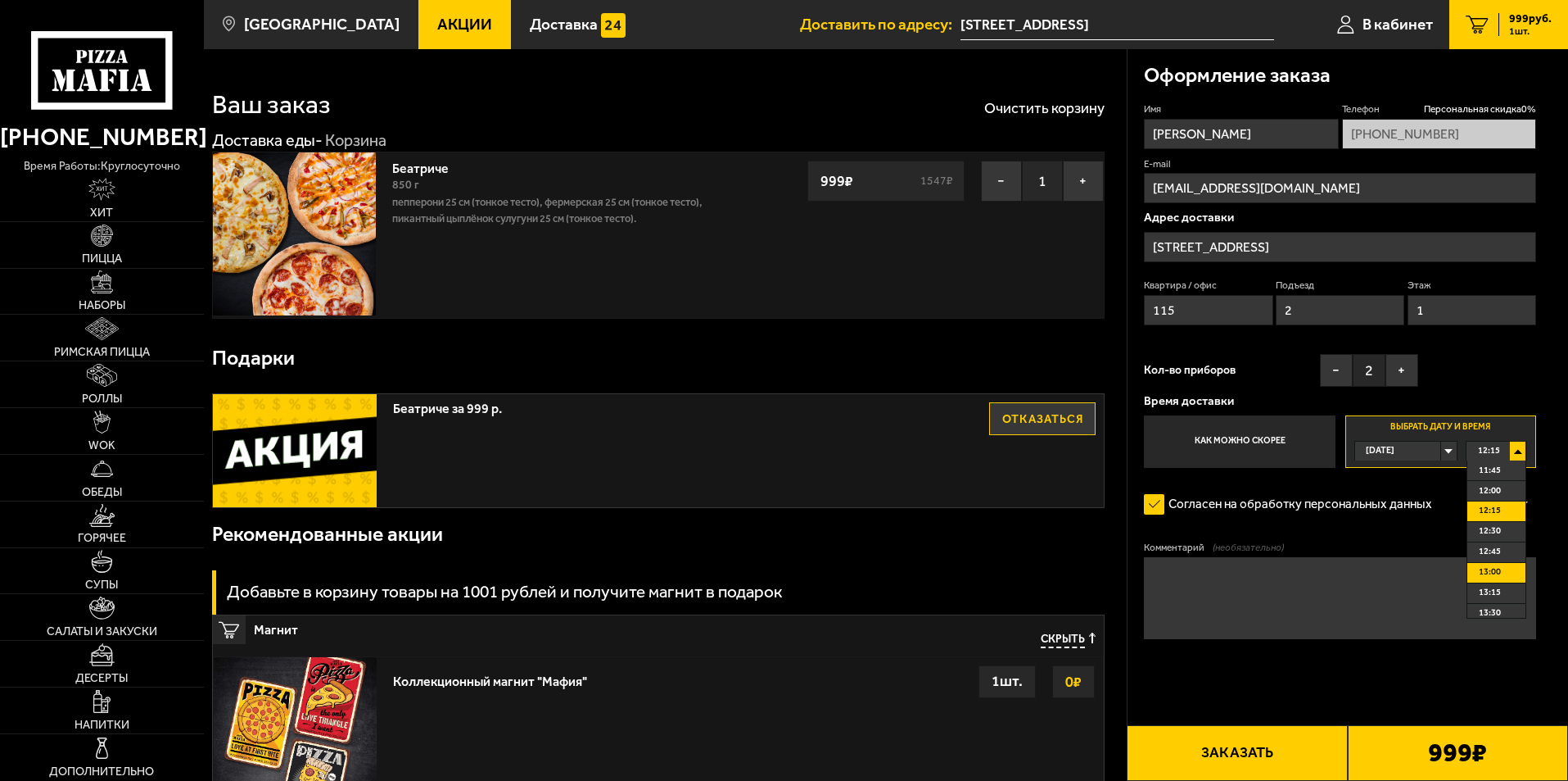
click at [1498, 568] on span "13:00" at bounding box center [1490, 573] width 22 height 19
click at [1249, 589] on textarea "Комментарий (необязательно)" at bounding box center [1340, 598] width 392 height 82
click at [1284, 568] on textarea "к 13 дня, не раньше .. спасибо!" at bounding box center [1340, 598] width 392 height 82
type textarea "к 13 дня, не раньше ... спасибо!"
click at [1265, 754] on button "Заказать" at bounding box center [1236, 753] width 220 height 56
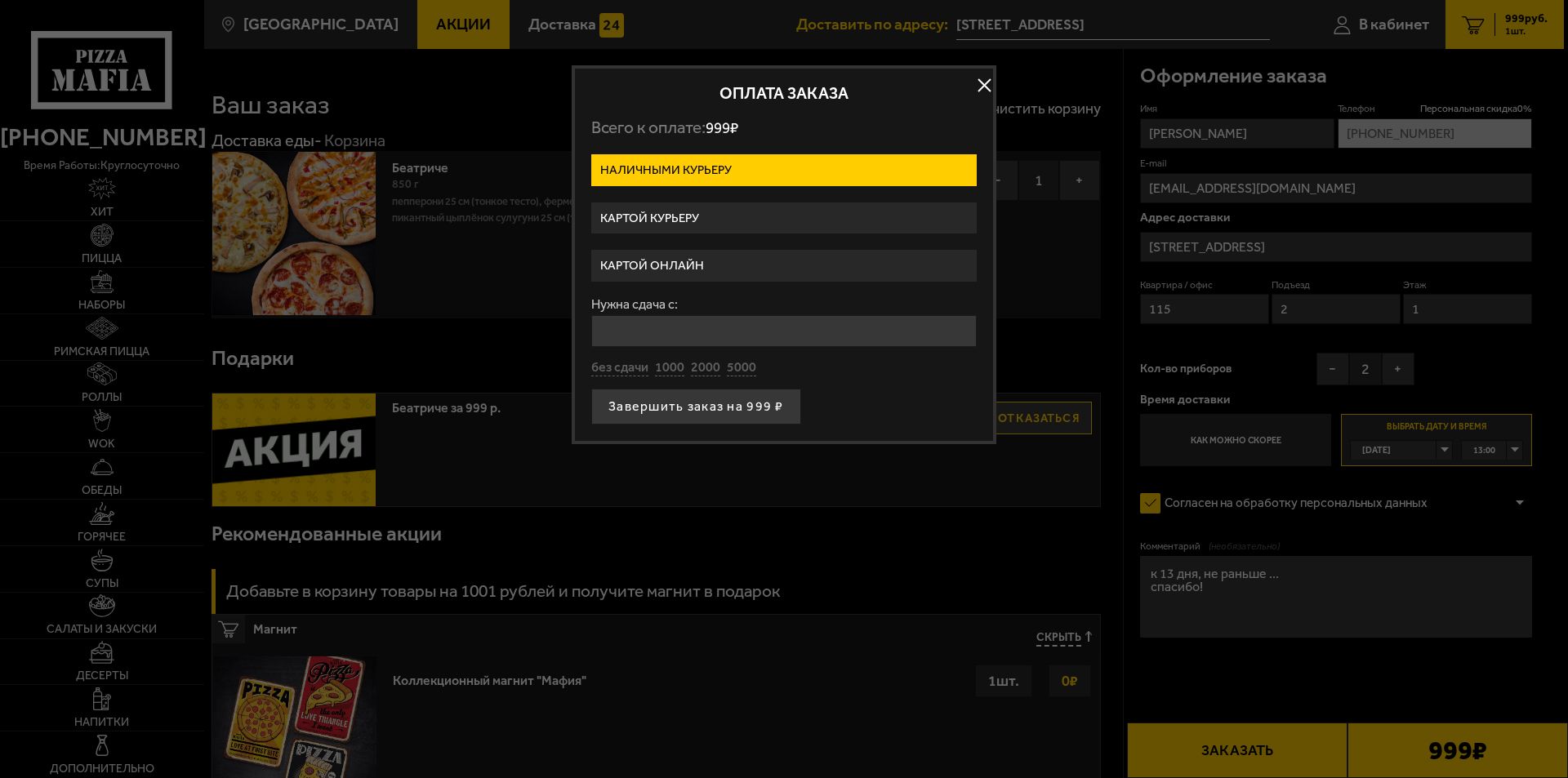
click at [703, 214] on label "Картой курьеру" at bounding box center [784, 218] width 385 height 32
click at [0, 0] on input "Картой курьеру" at bounding box center [0, 0] width 0 height 0
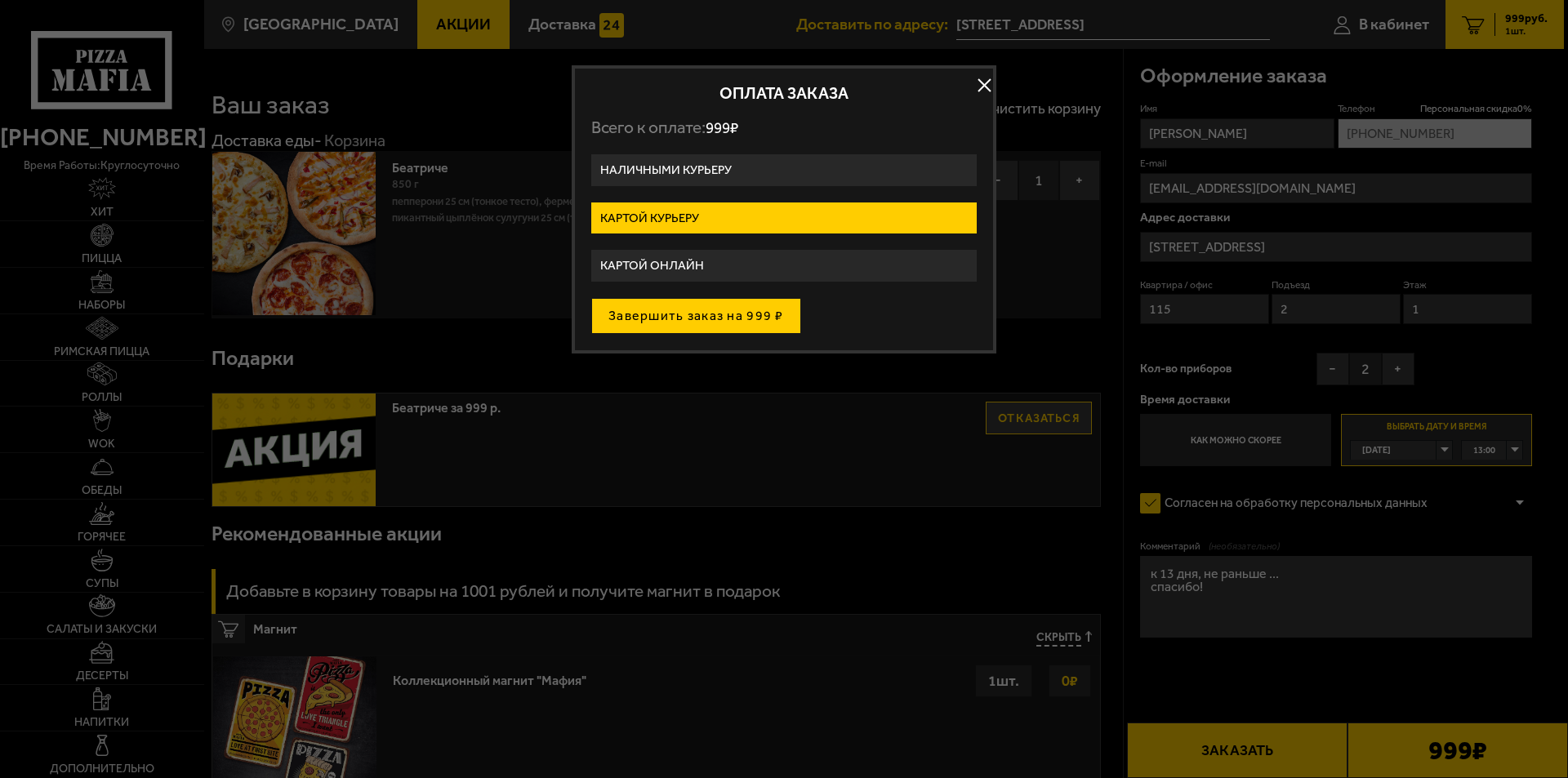
click at [729, 319] on button "Завершить заказ на 999 ₽" at bounding box center [696, 316] width 210 height 36
